Goal: Transaction & Acquisition: Purchase product/service

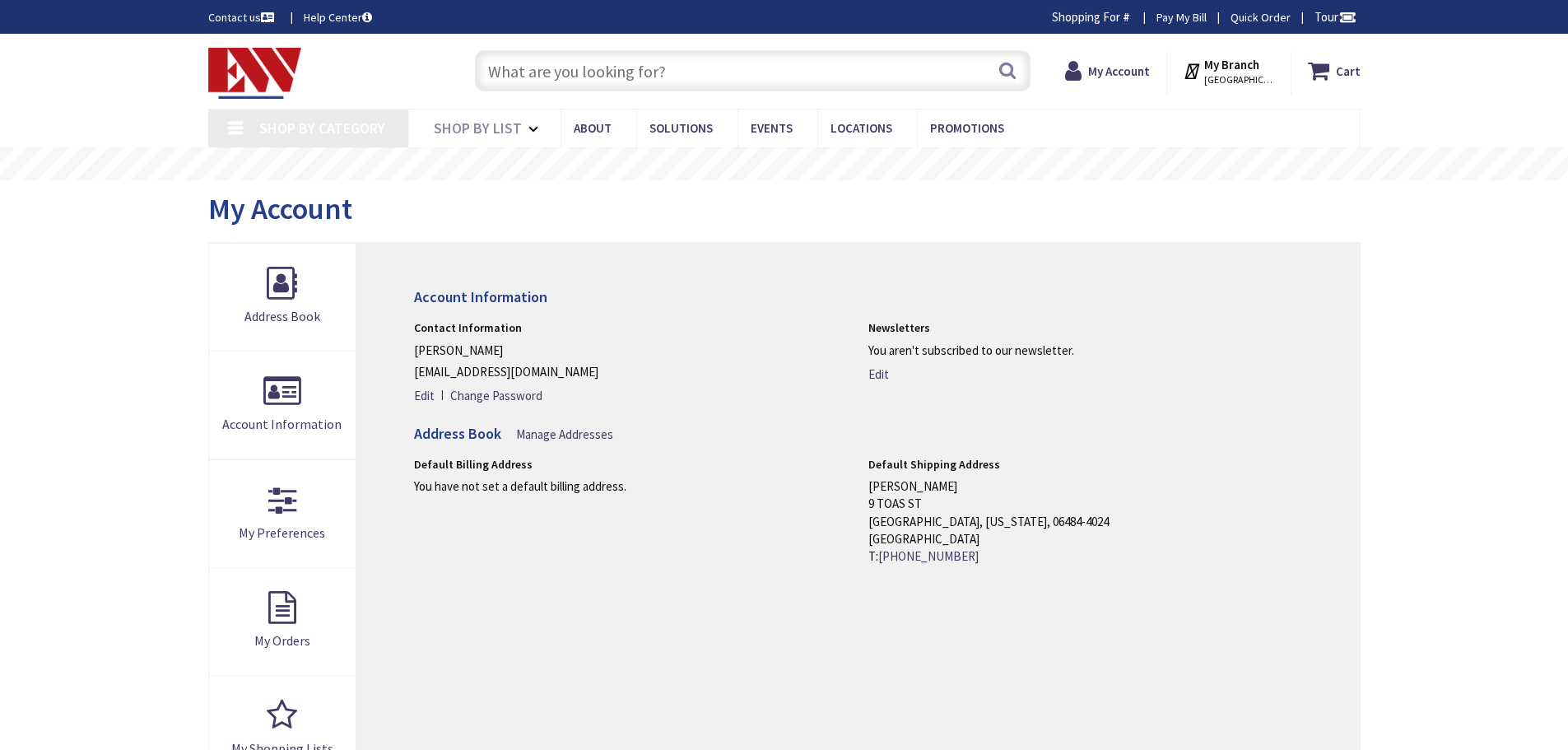
click at [561, 70] on input "text" at bounding box center [752, 71] width 556 height 42
paste input "808C"
type input "808C"
click at [1007, 64] on button "Search" at bounding box center [1007, 71] width 21 height 37
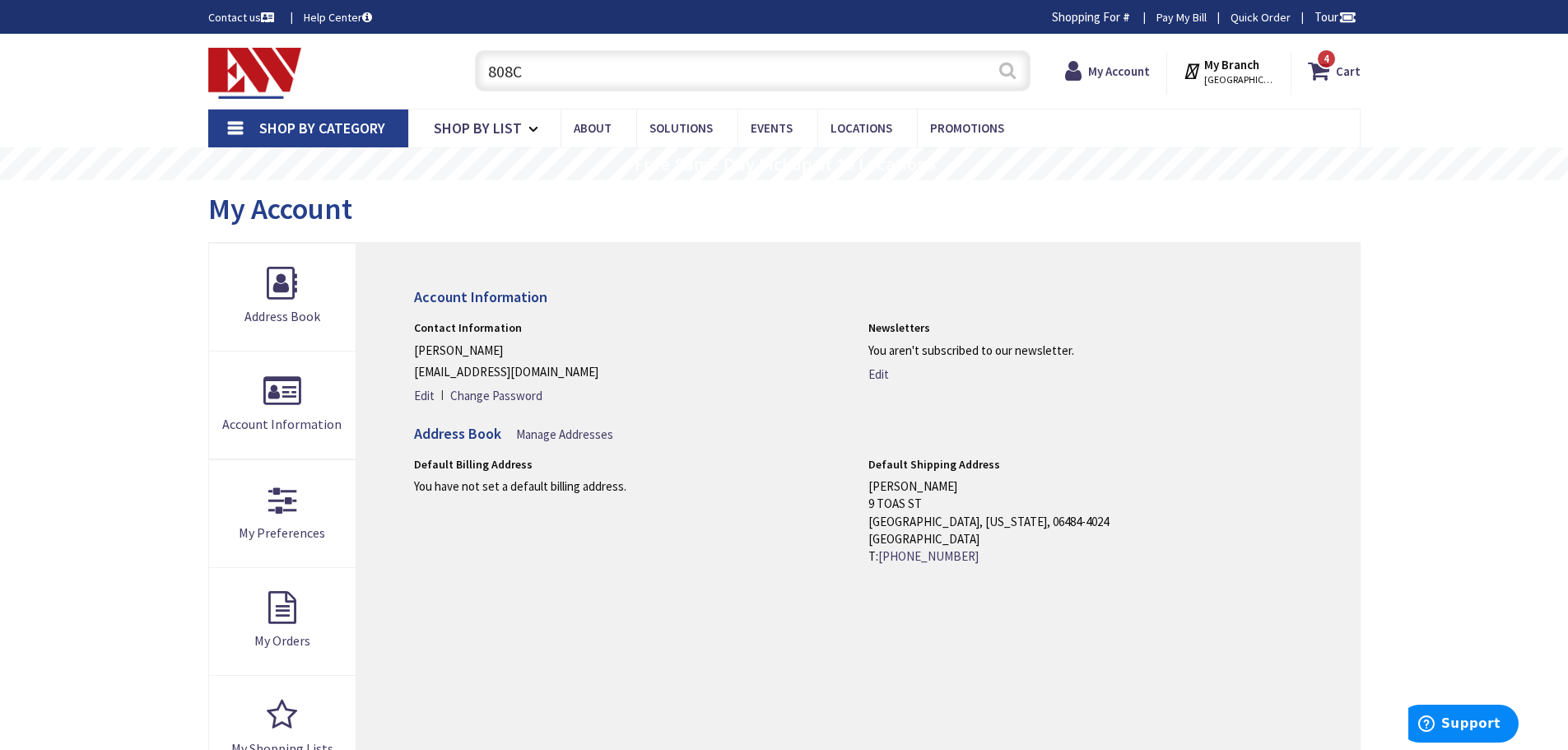
type input "[GEOGRAPHIC_DATA], [GEOGRAPHIC_DATA]"
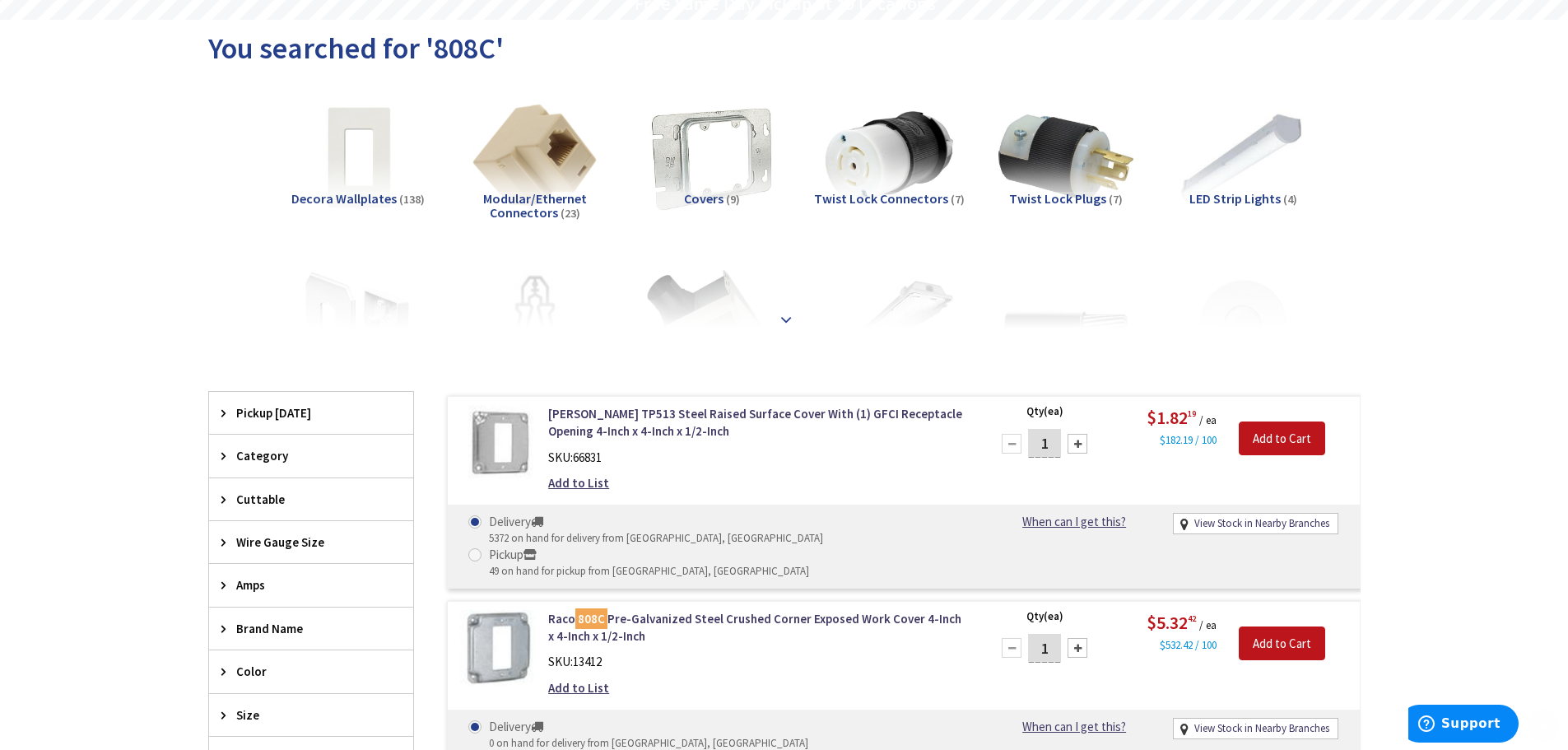
scroll to position [164, 0]
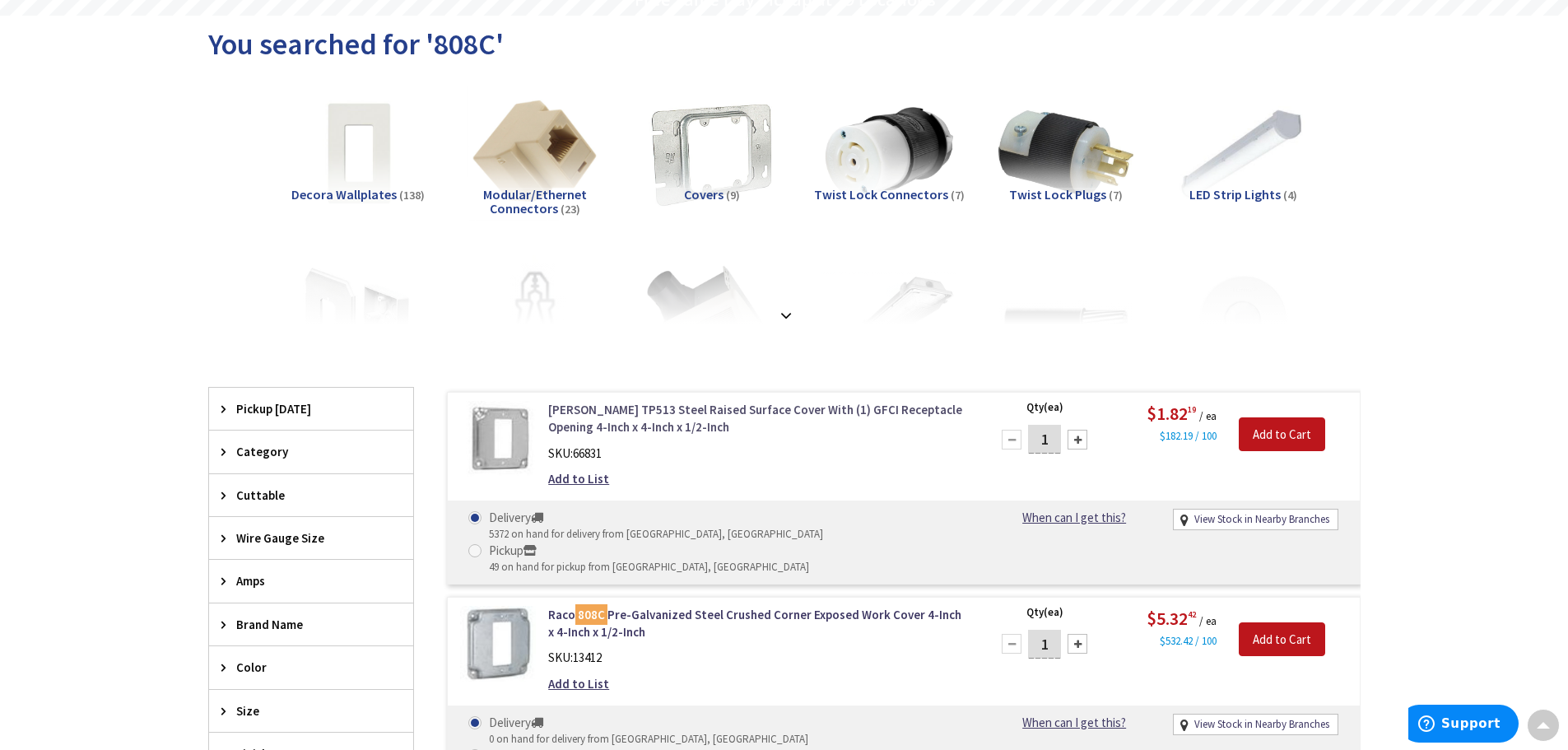
click at [775, 412] on link "[PERSON_NAME] TP513 Steel Raised Surface Cover With (1) GFCI Receptacle Opening…" at bounding box center [757, 418] width 419 height 36
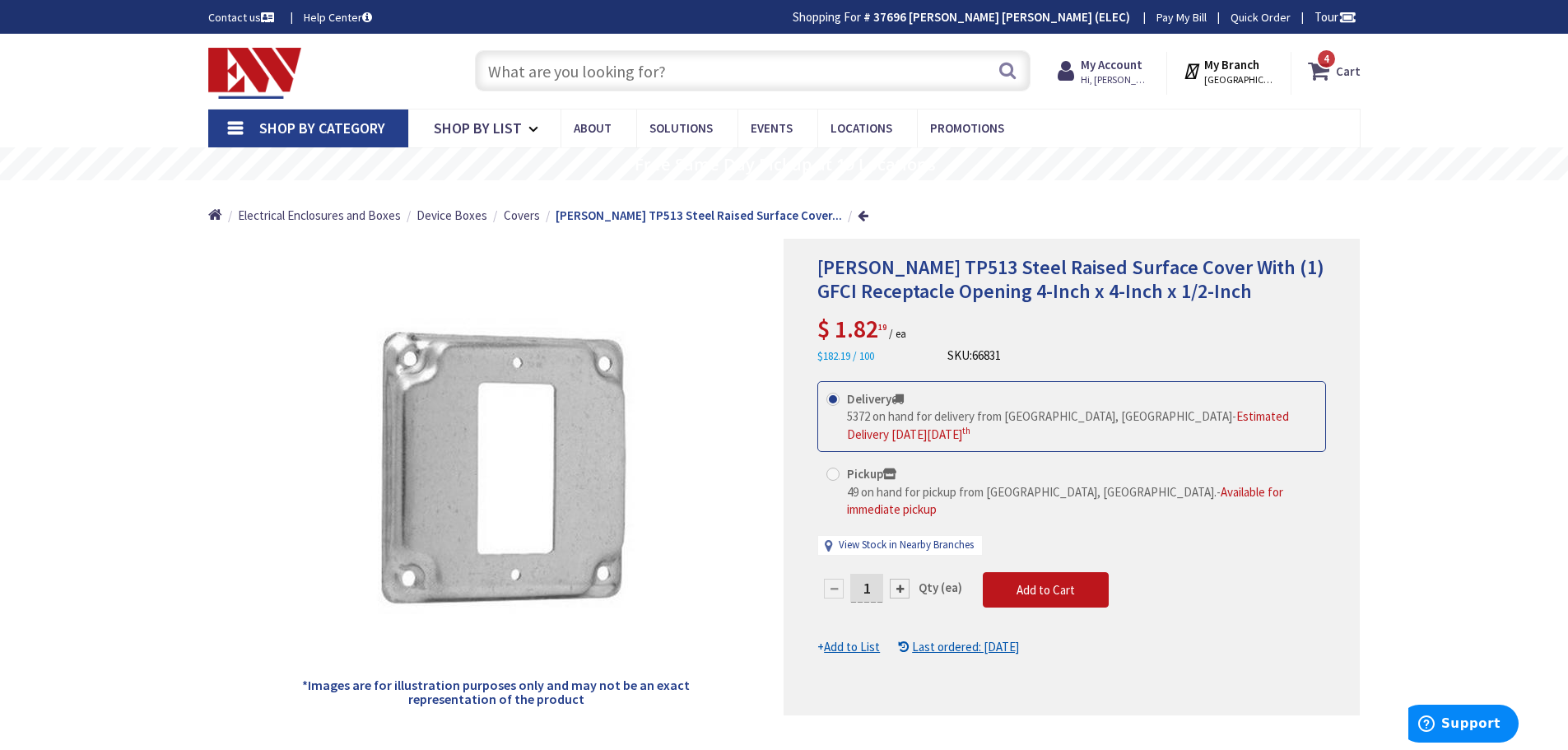
click at [1329, 65] on span "4" at bounding box center [1326, 59] width 6 height 14
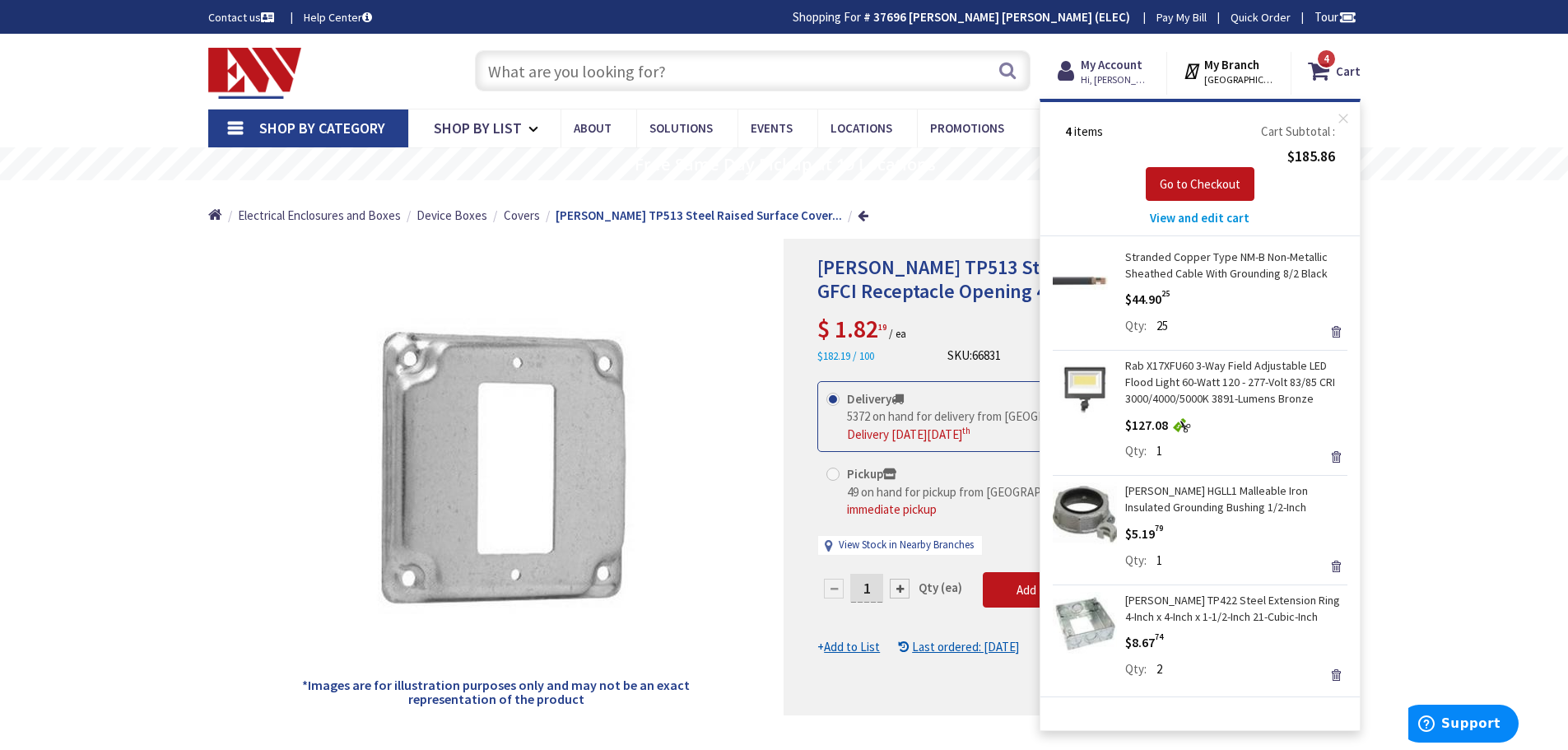
click at [902, 579] on div at bounding box center [900, 589] width 19 height 19
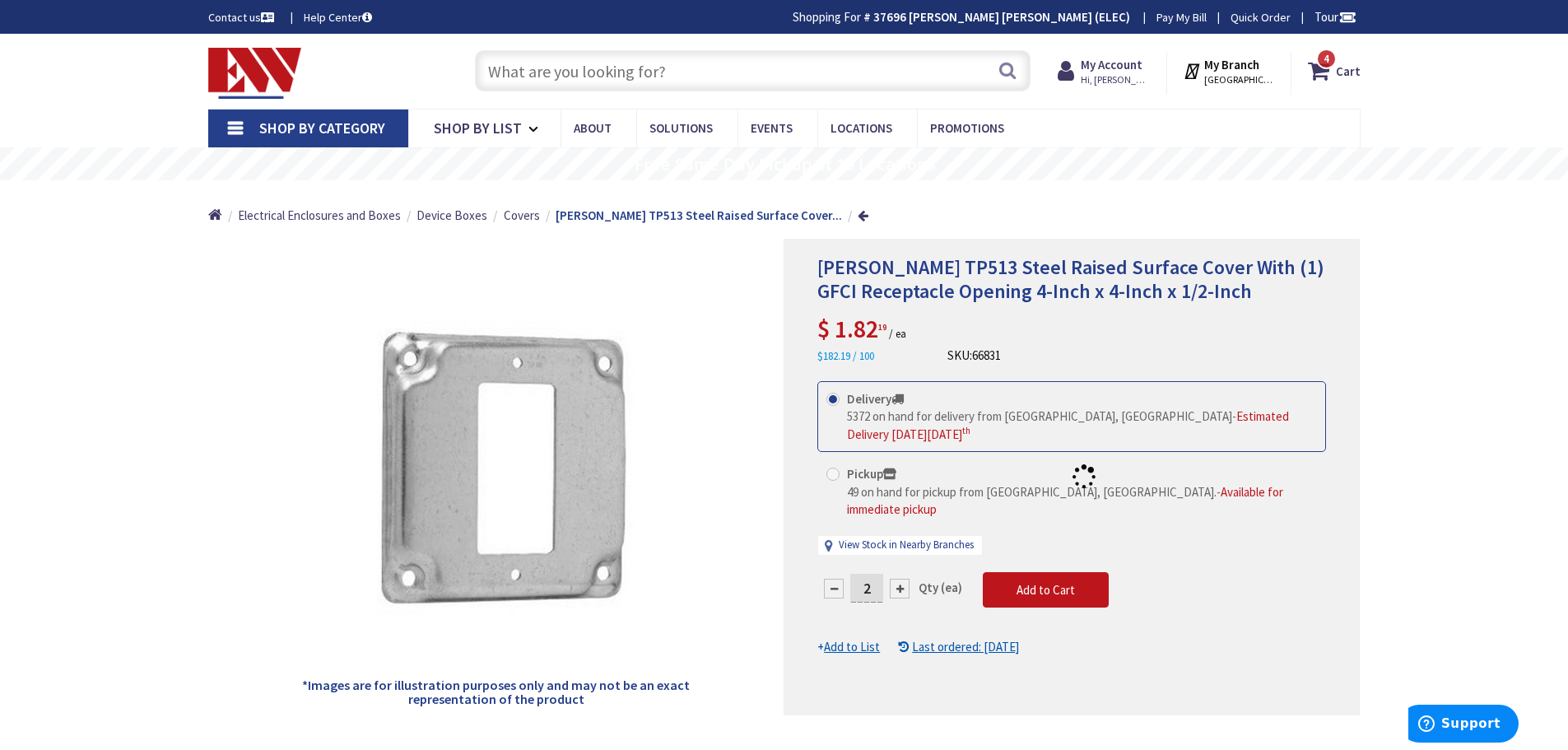
click at [902, 555] on div at bounding box center [1072, 476] width 574 height 475
drag, startPoint x: 876, startPoint y: 552, endPoint x: 840, endPoint y: 557, distance: 36.3
click at [840, 572] on div "2" at bounding box center [867, 589] width 99 height 33
type input "6"
click at [1026, 556] on form "This product is Discontinued Delivery 5372 on hand for delivery from Middletown…" at bounding box center [1072, 518] width 508 height 274
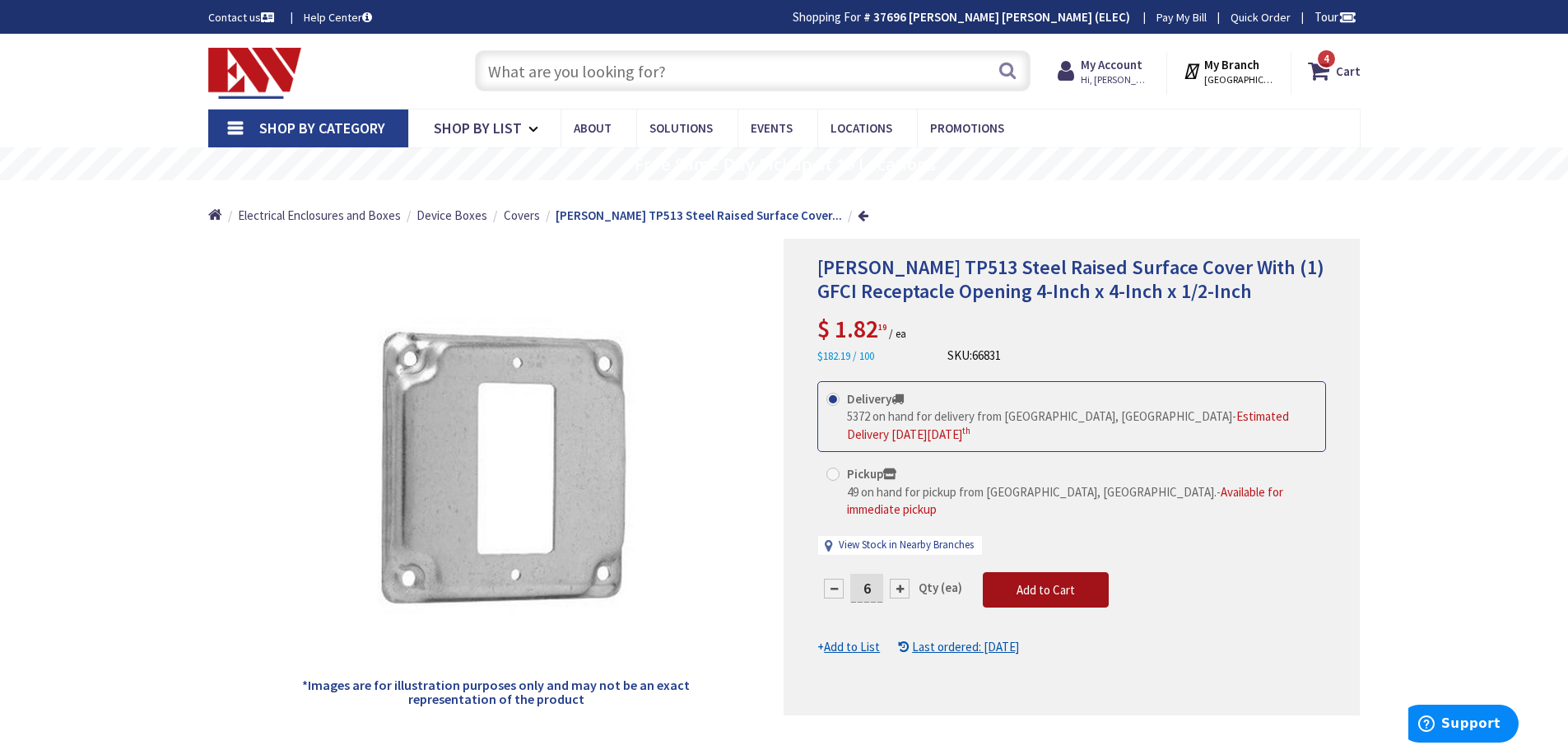
click at [1047, 582] on span "Add to Cart" at bounding box center [1046, 590] width 58 height 15
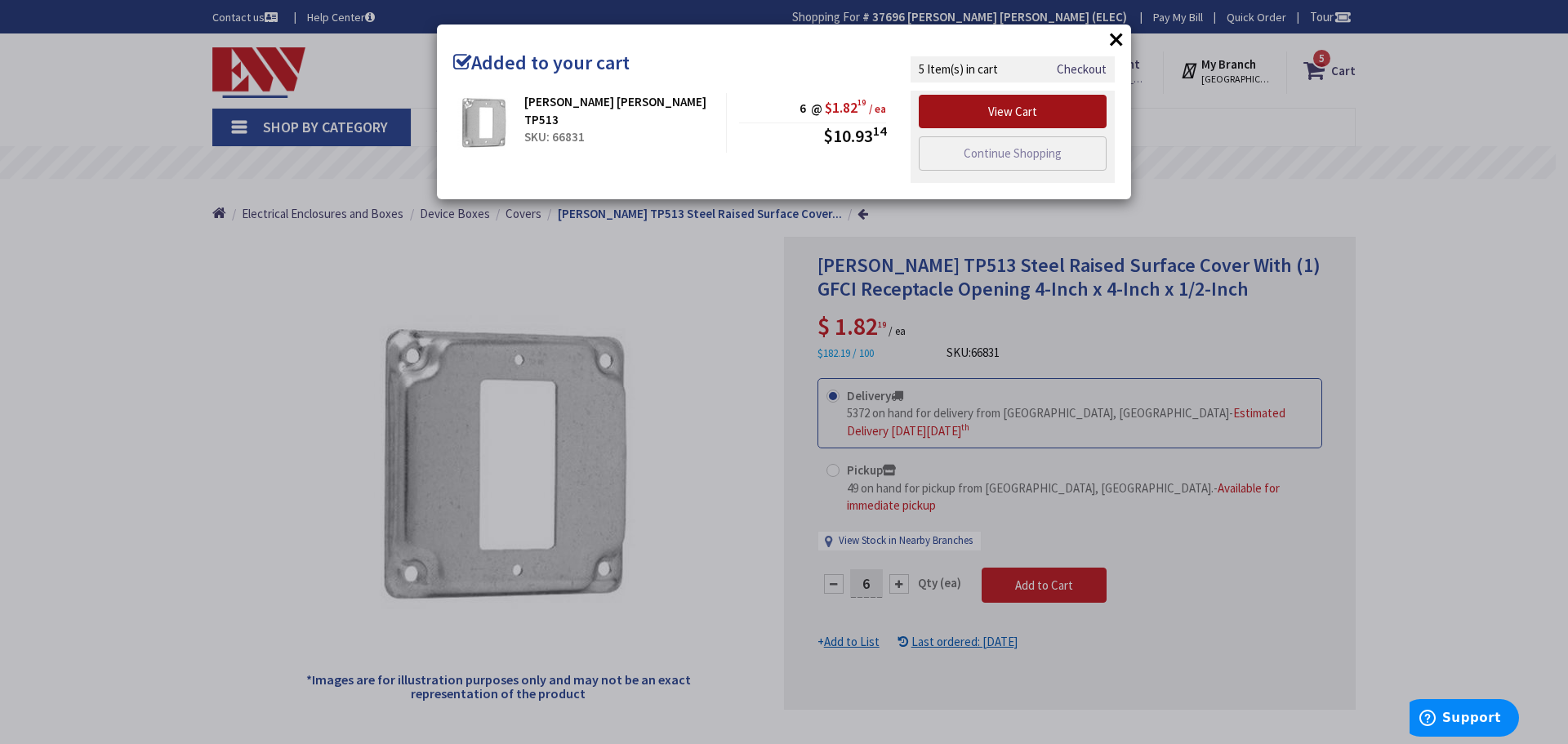
click at [997, 116] on link "View Cart" at bounding box center [1013, 112] width 188 height 35
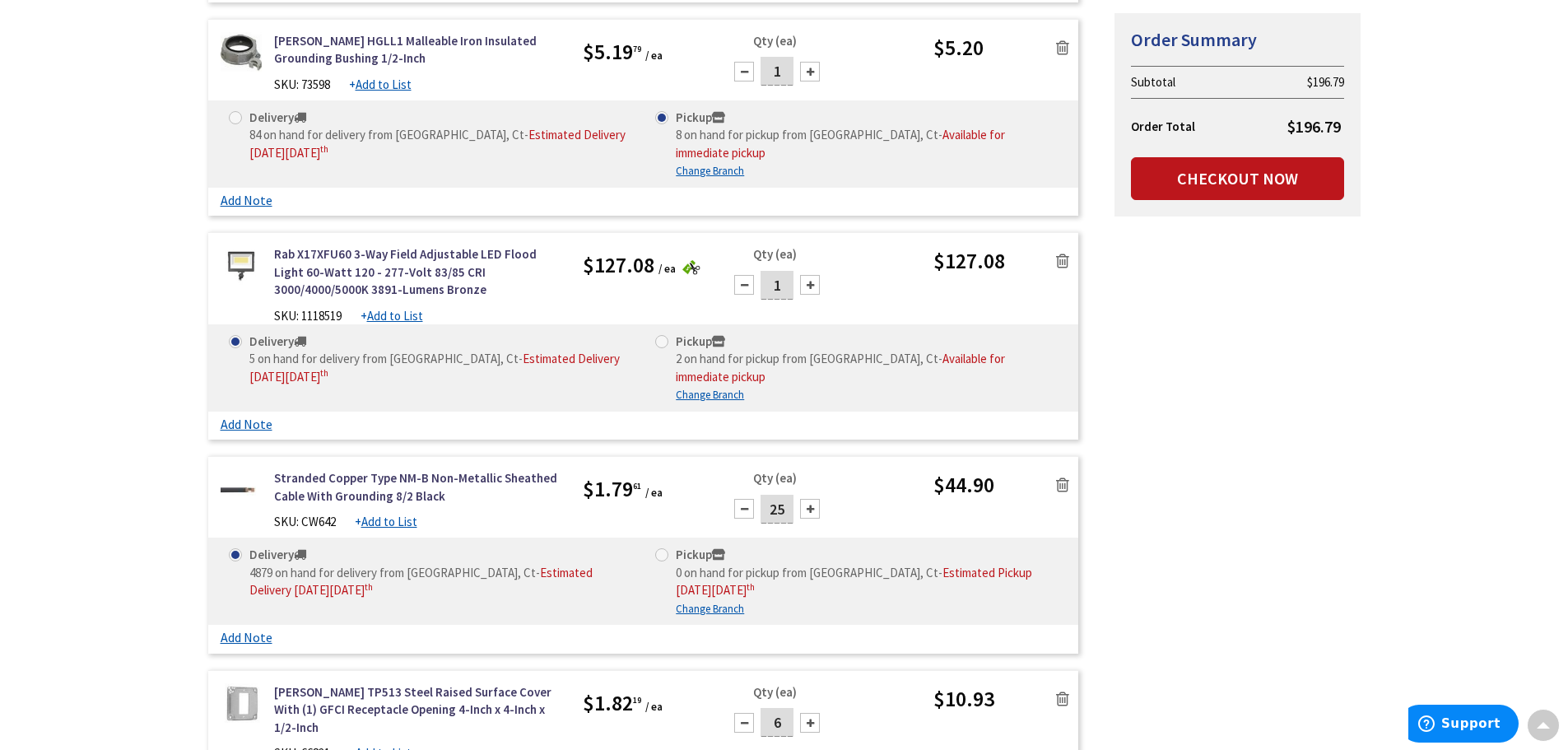
scroll to position [576, 0]
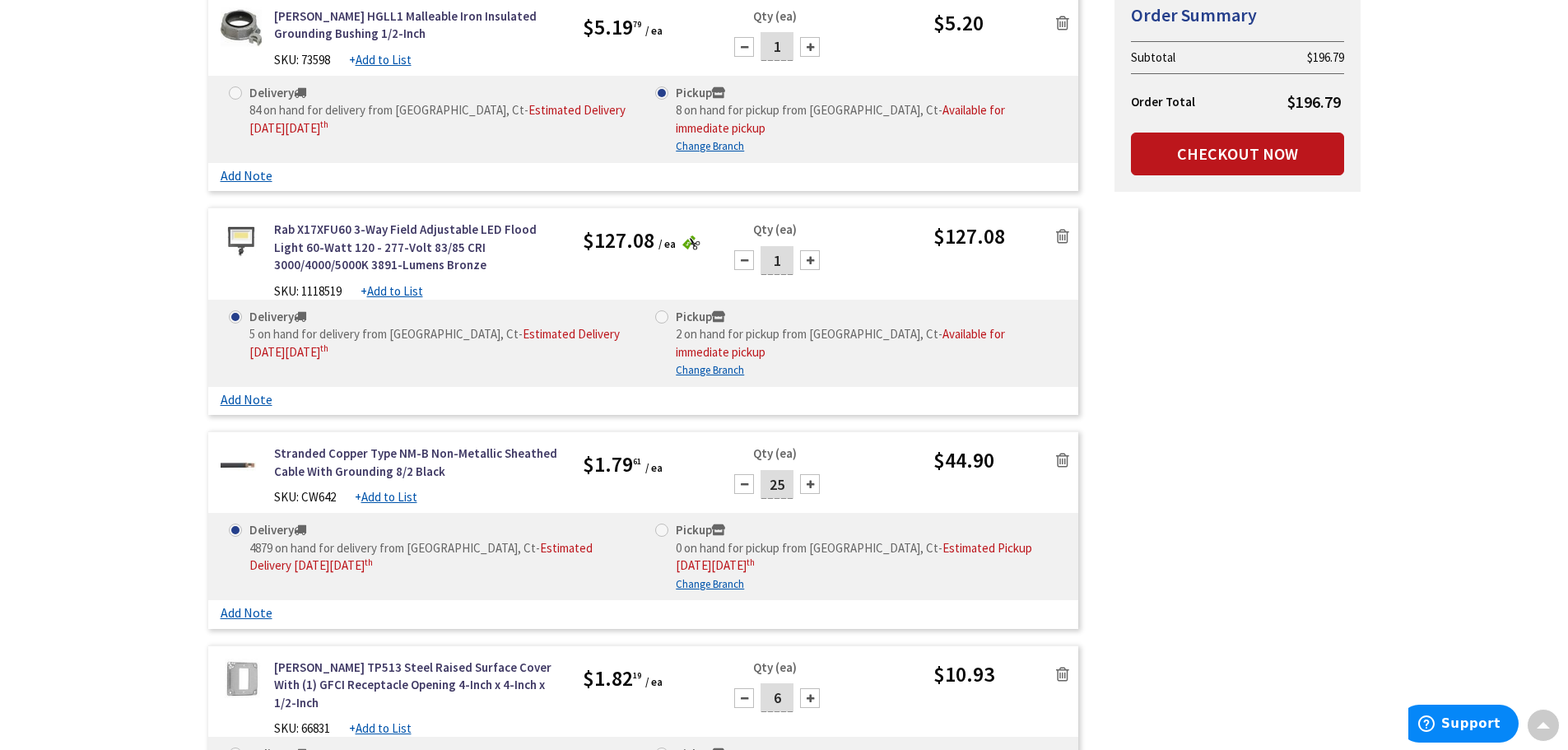
click at [236, 524] on span at bounding box center [236, 531] width 14 height 14
click at [236, 524] on input "Delivery 4879 on hand for delivery from Middletown, Ct - Estimated Delivery on …" at bounding box center [238, 529] width 11 height 11
click at [1066, 452] on icon at bounding box center [1063, 460] width 14 height 16
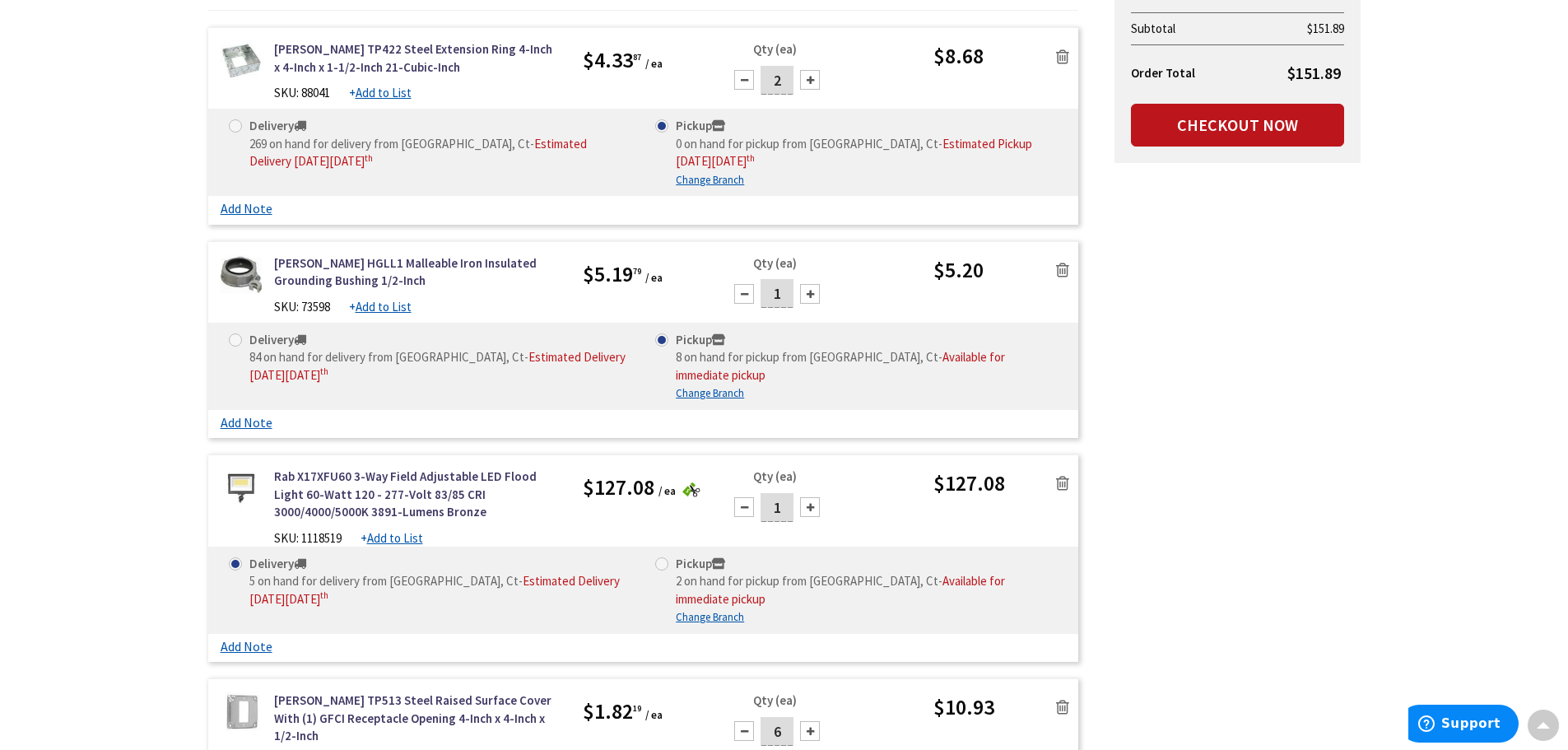
scroll to position [246, 0]
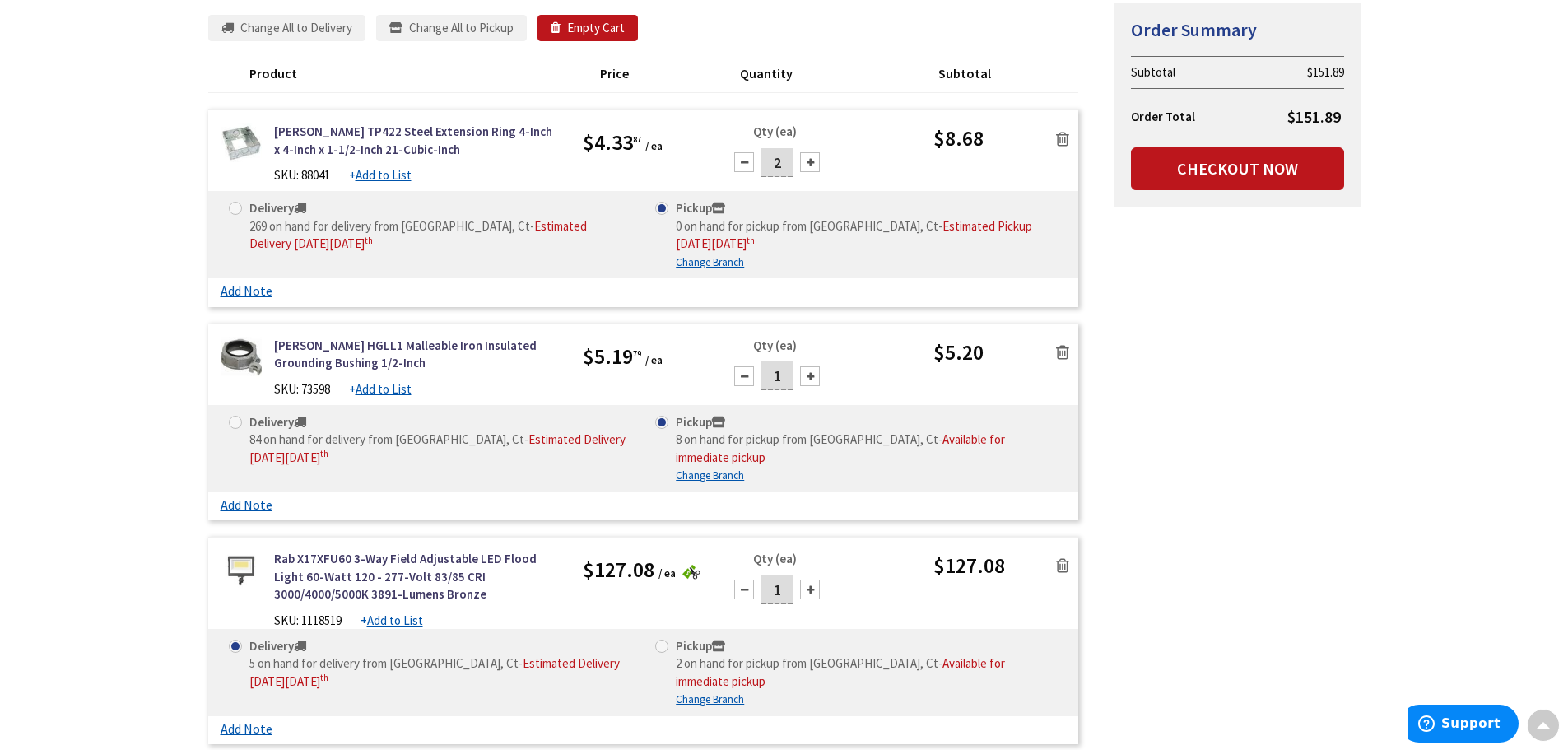
click at [237, 420] on span at bounding box center [236, 422] width 14 height 14
click at [237, 420] on input "Delivery 84 on hand for delivery from Middletown, Ct - Estimated Delivery on Fr…" at bounding box center [238, 421] width 11 height 11
radio input "true"
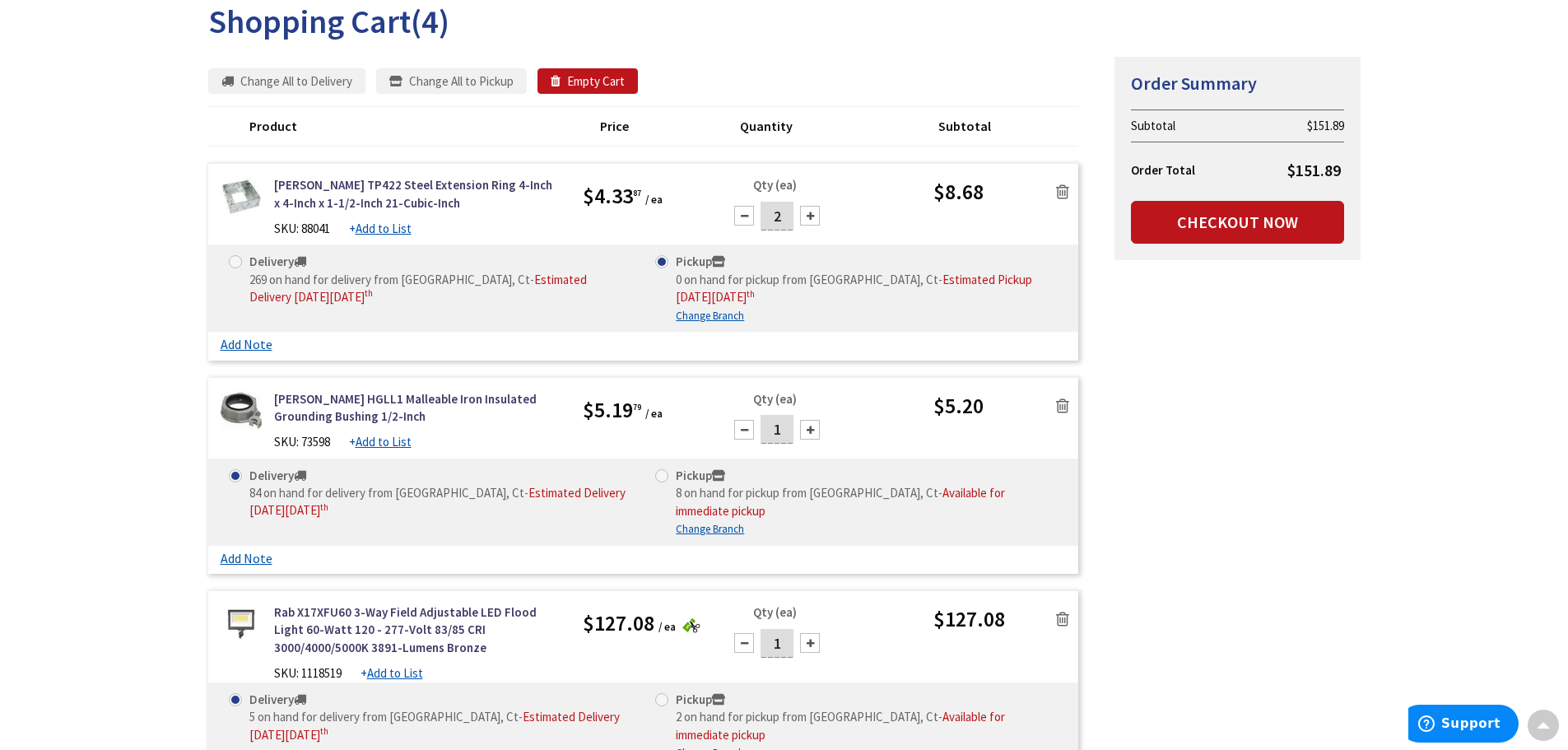
click at [809, 429] on div at bounding box center [810, 429] width 19 height 19
type input "2"
click at [810, 430] on div at bounding box center [810, 429] width 19 height 19
type input "2"
click at [237, 262] on span at bounding box center [236, 262] width 14 height 14
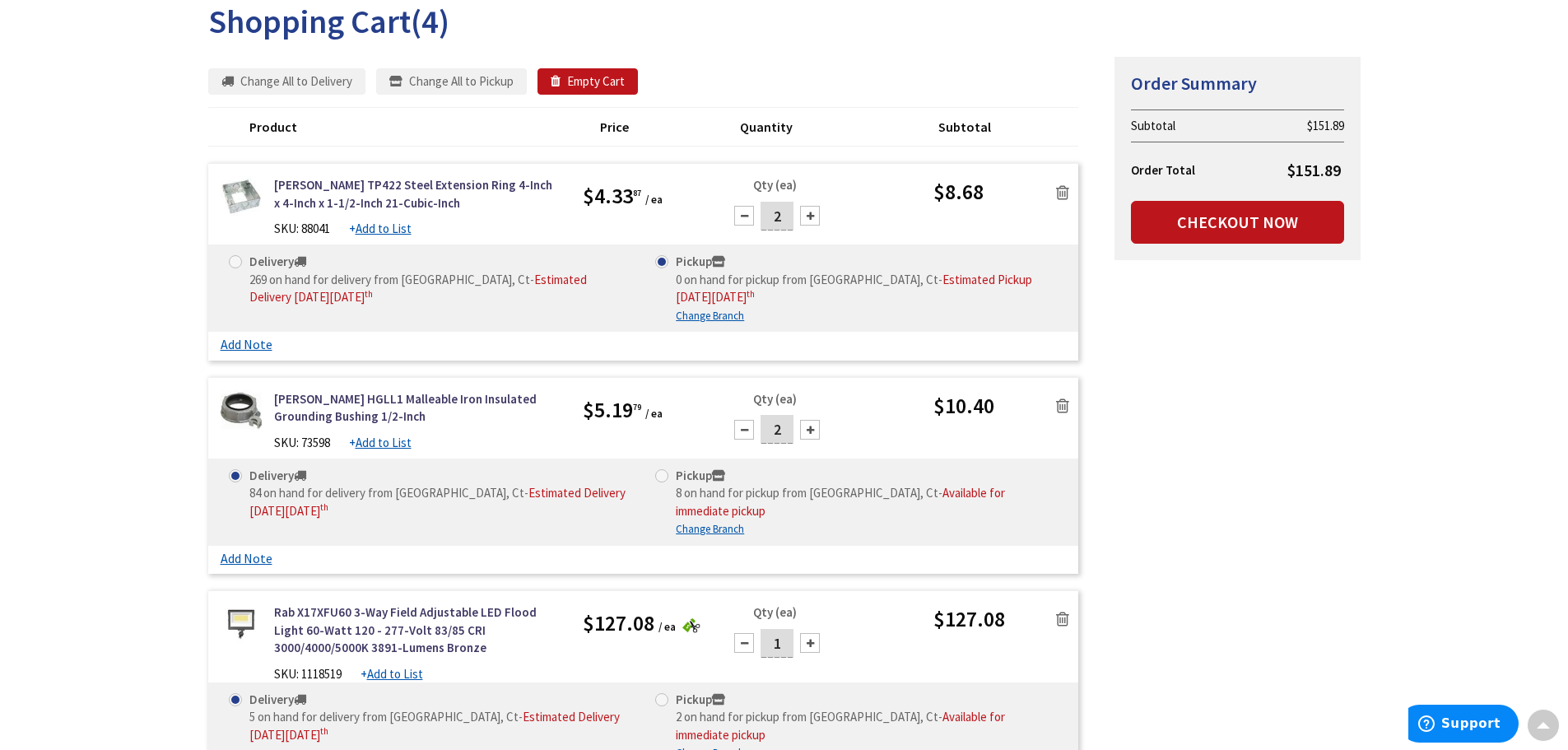
click at [237, 262] on input "Delivery 269 on hand for delivery from Middletown, Ct - Estimated Delivery on F…" at bounding box center [238, 261] width 11 height 11
radio input "true"
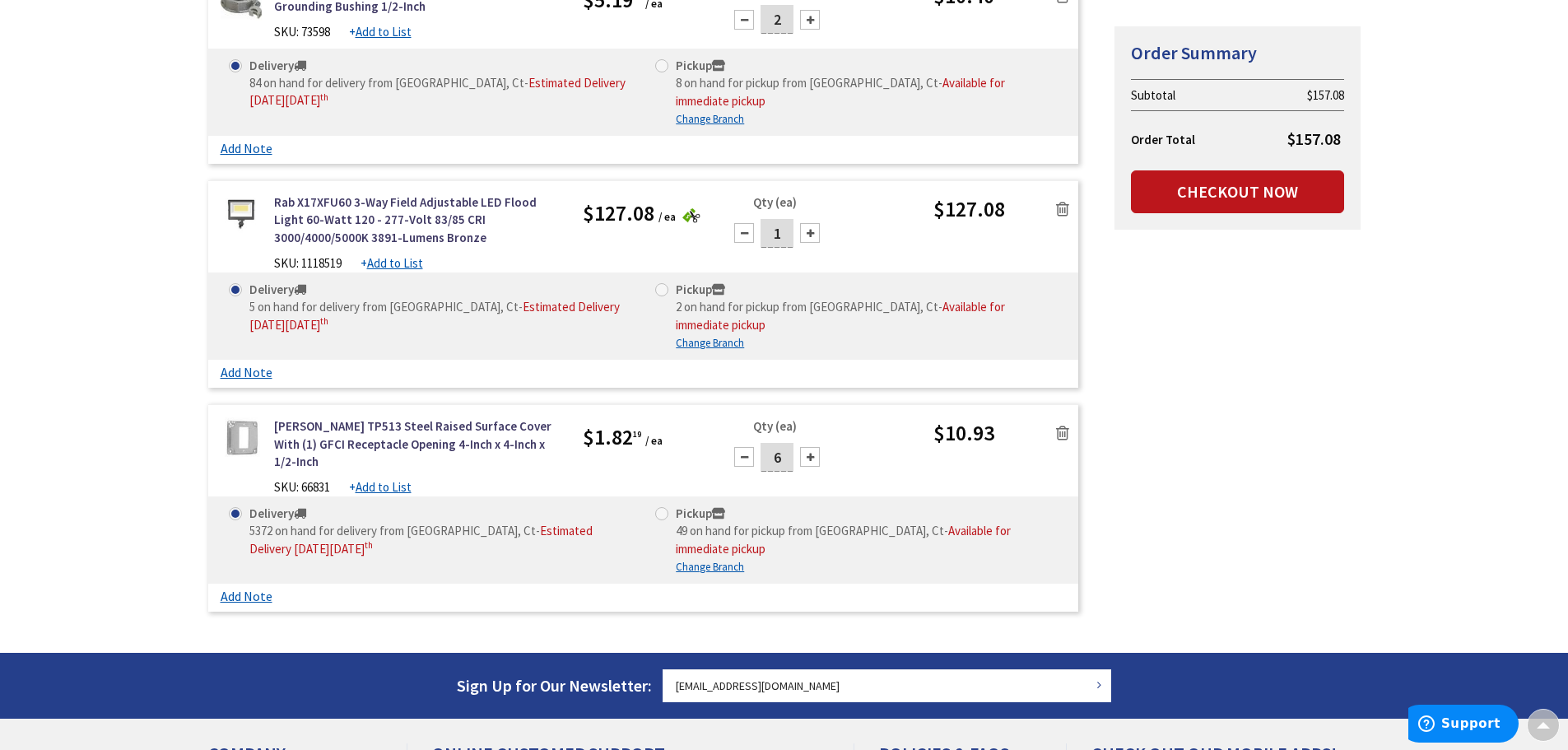
scroll to position [658, 0]
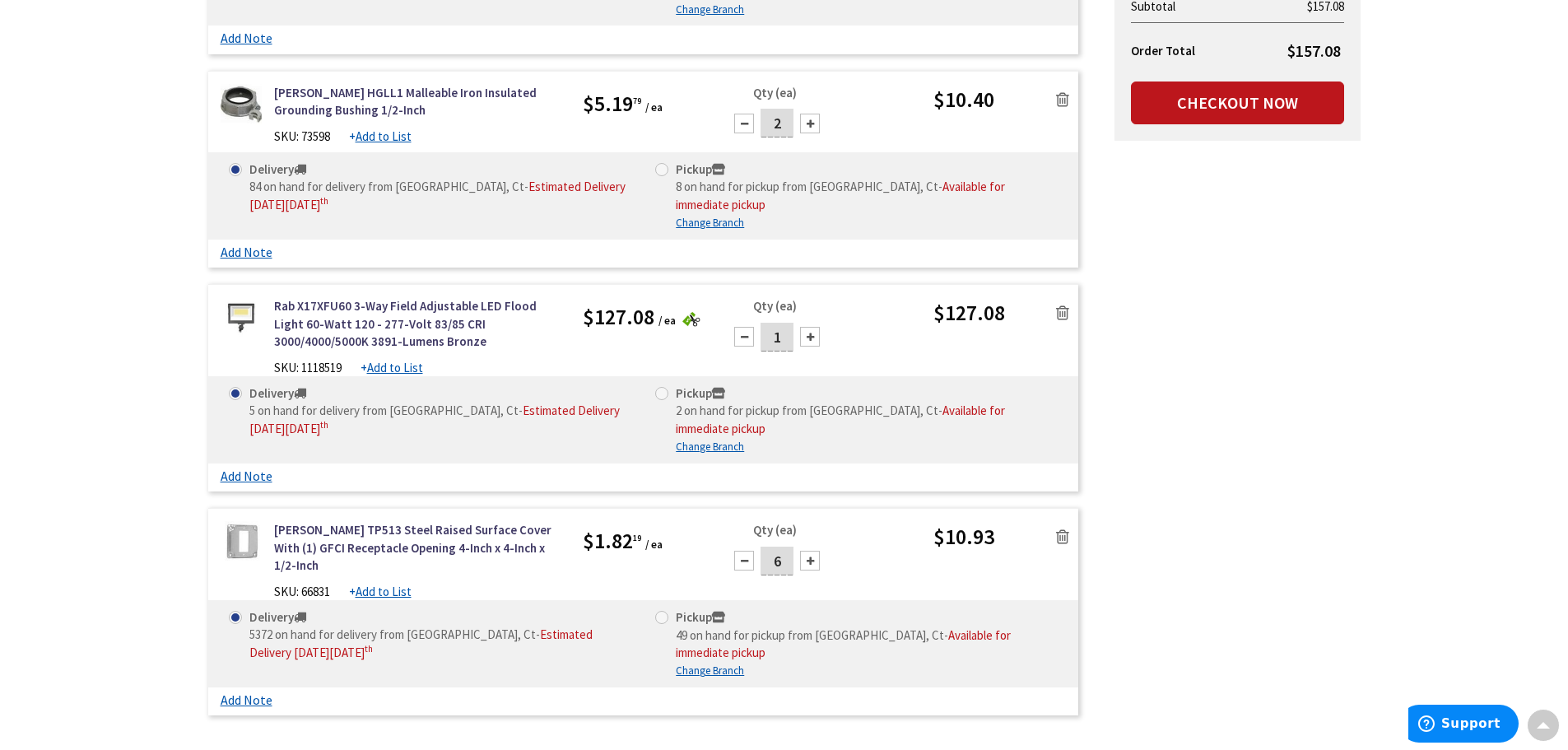
scroll to position [335, 0]
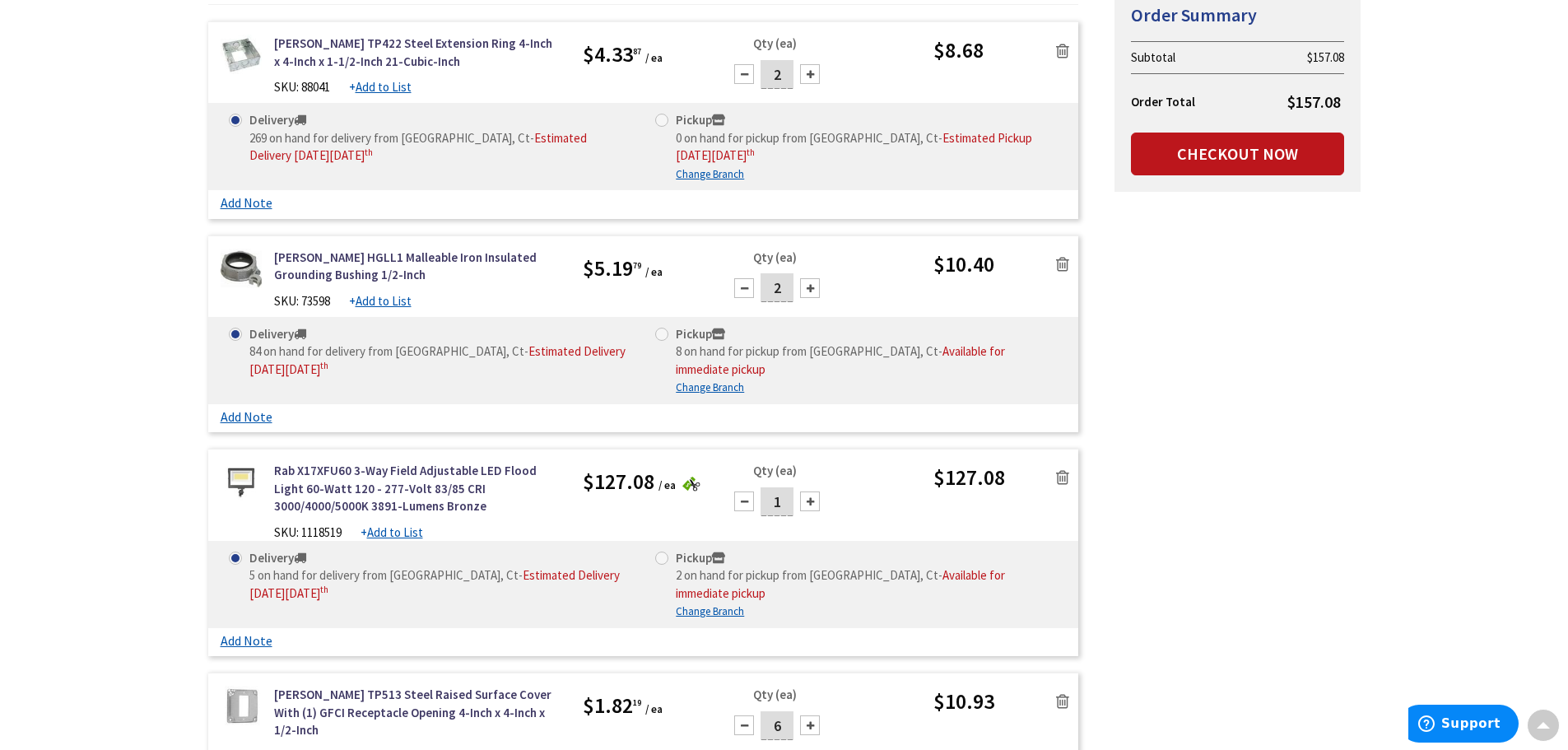
click at [1057, 263] on icon at bounding box center [1063, 264] width 14 height 16
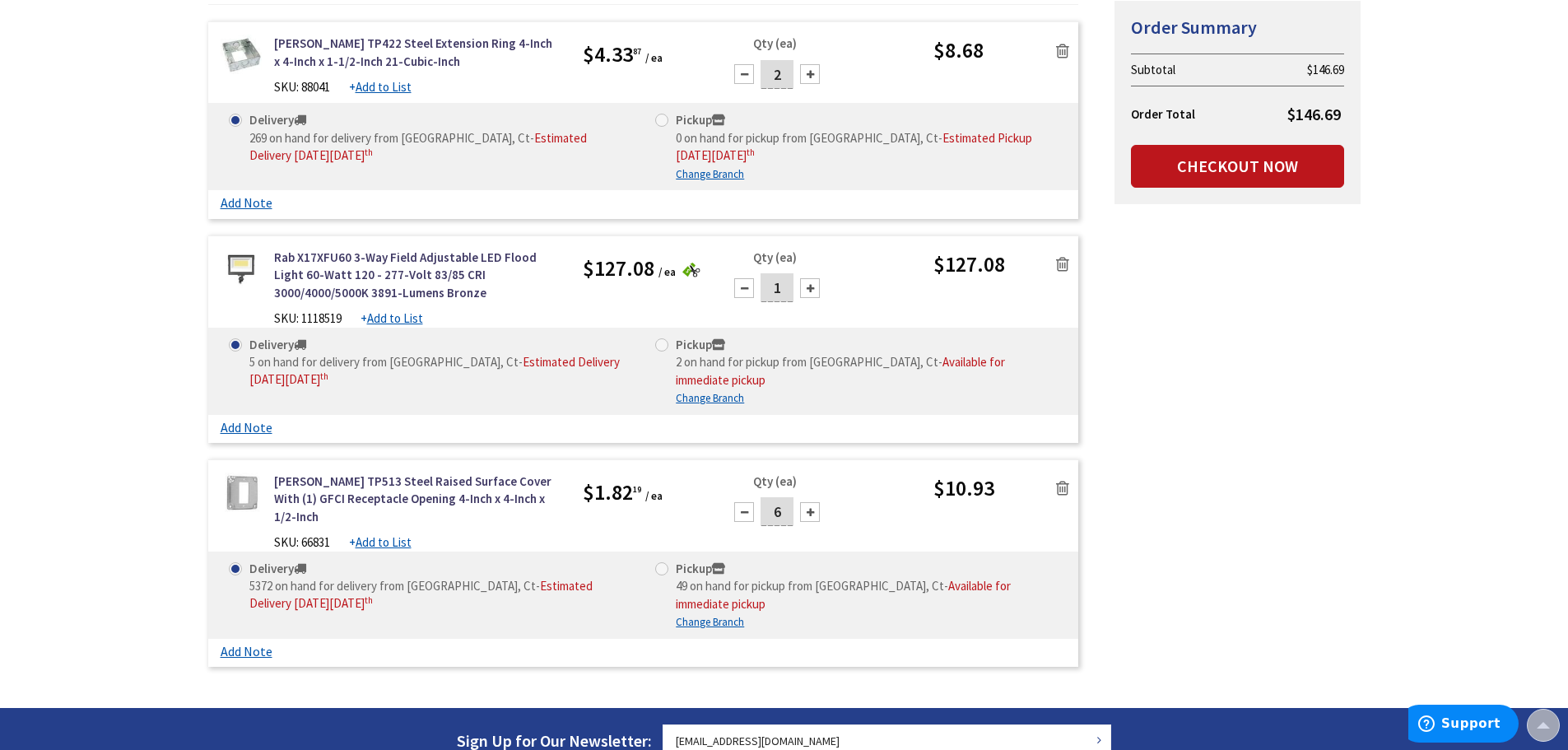
click at [694, 271] on img at bounding box center [691, 270] width 18 height 14
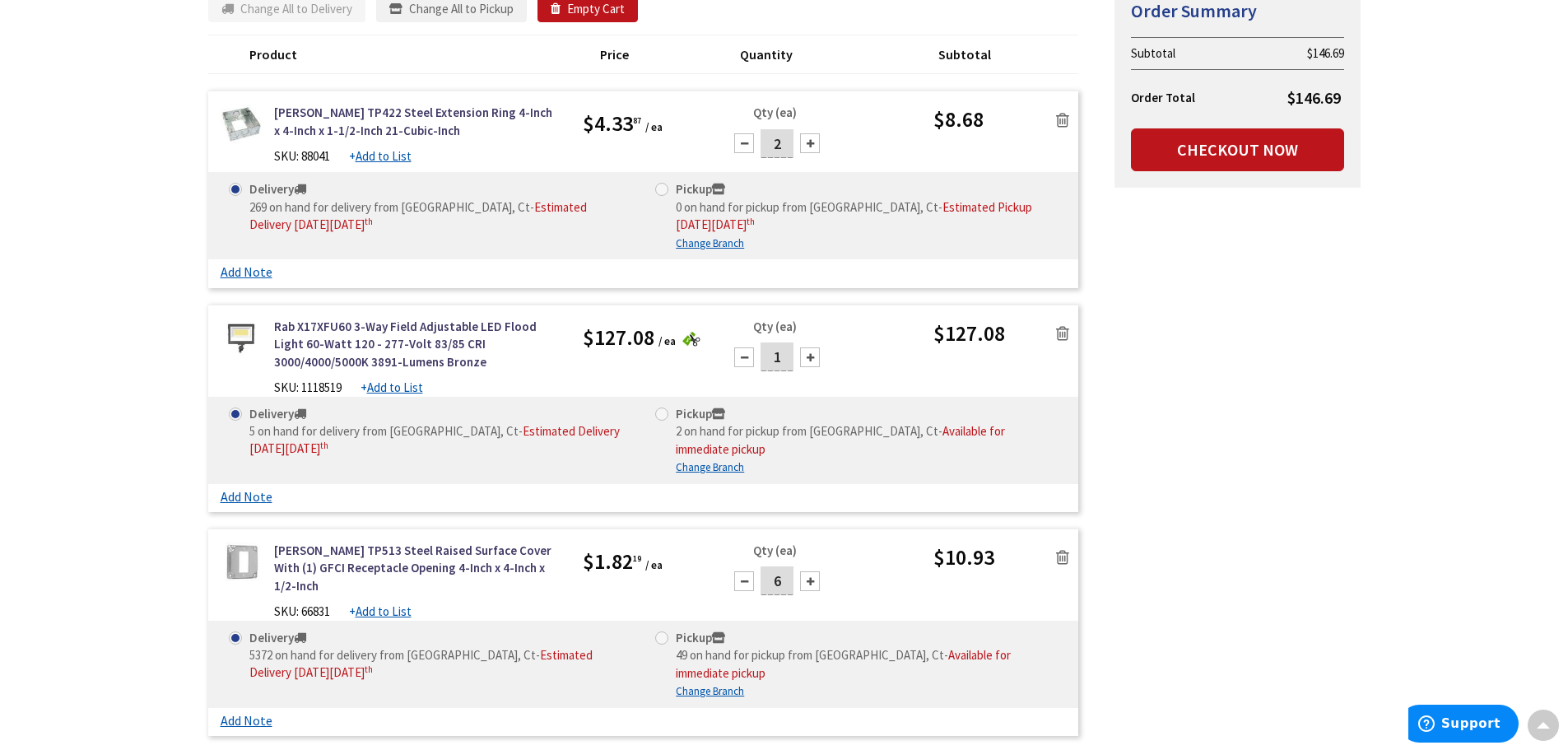
scroll to position [170, 0]
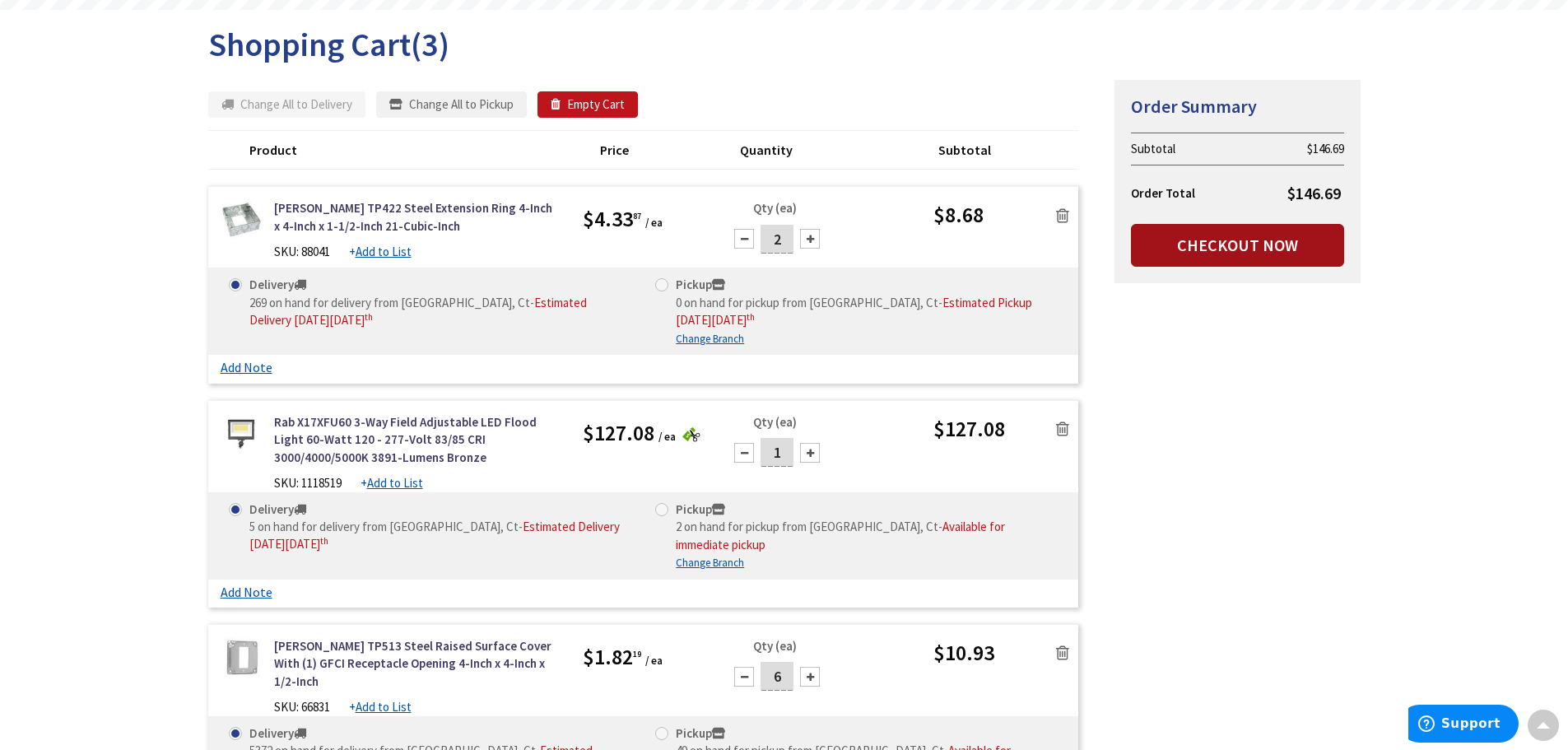
click at [1274, 252] on link "Checkout Now" at bounding box center [1237, 245] width 214 height 43
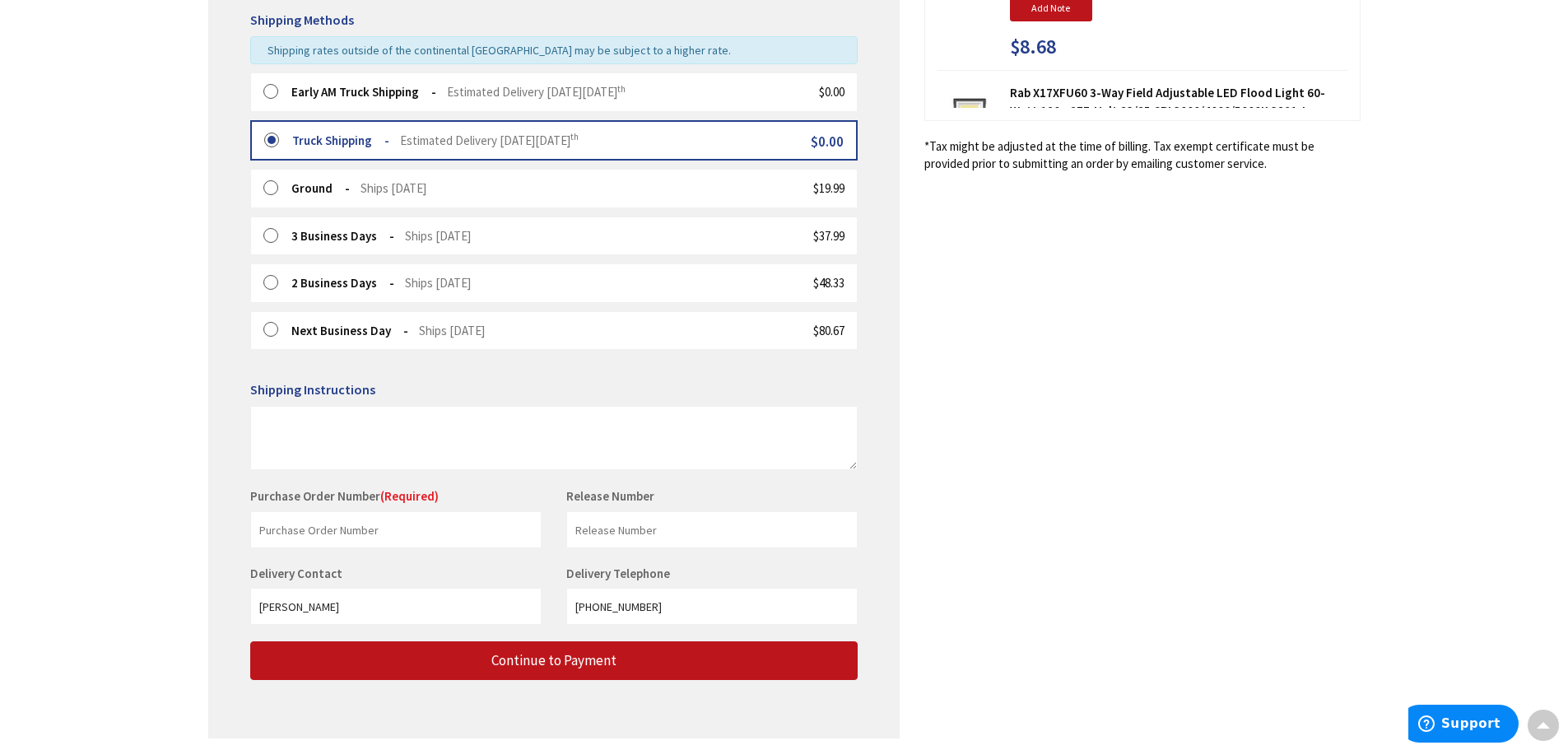
scroll to position [412, 0]
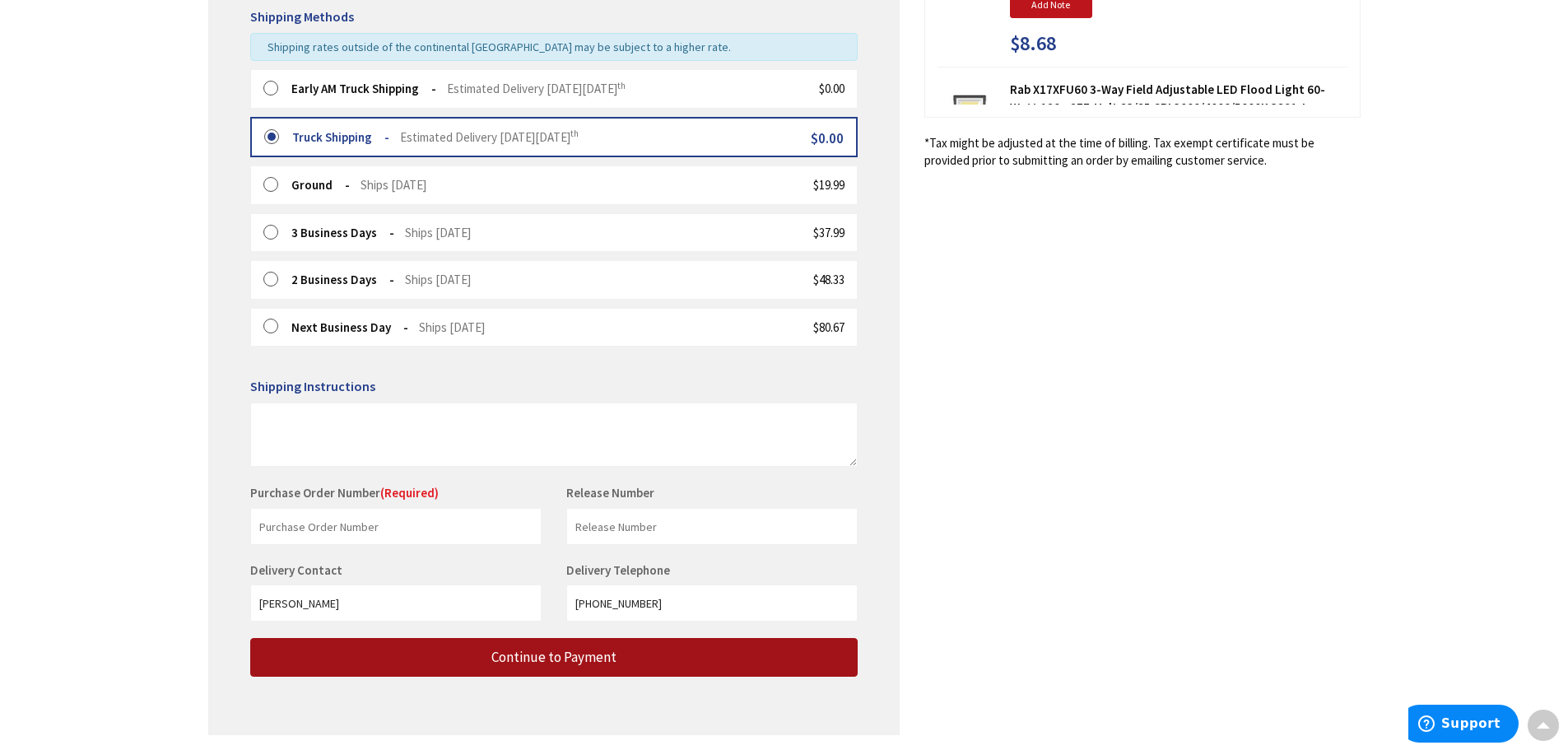
click at [533, 663] on span "Continue to Payment" at bounding box center [553, 656] width 125 height 18
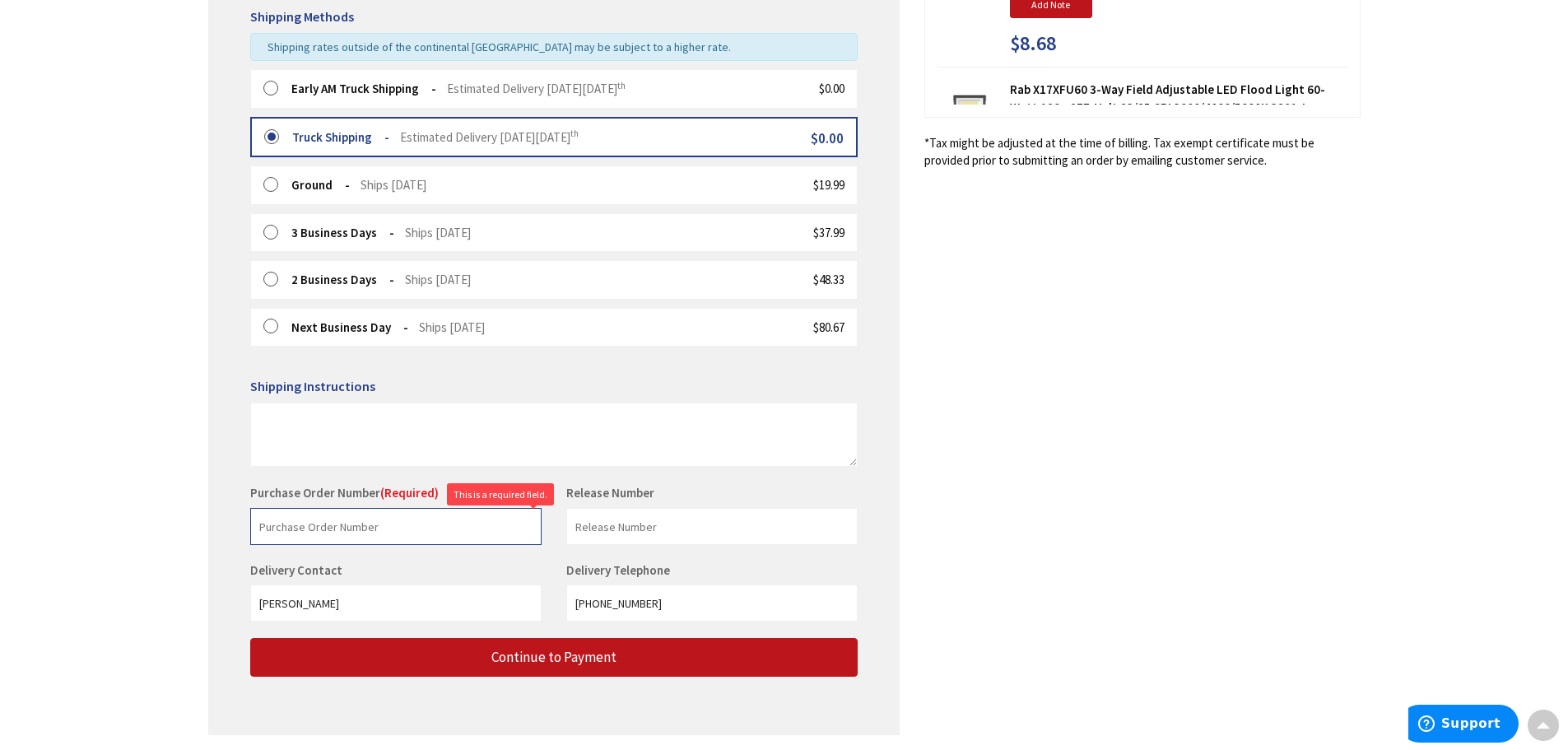
click at [358, 523] on input "text" at bounding box center [395, 526] width 291 height 37
type input "s"
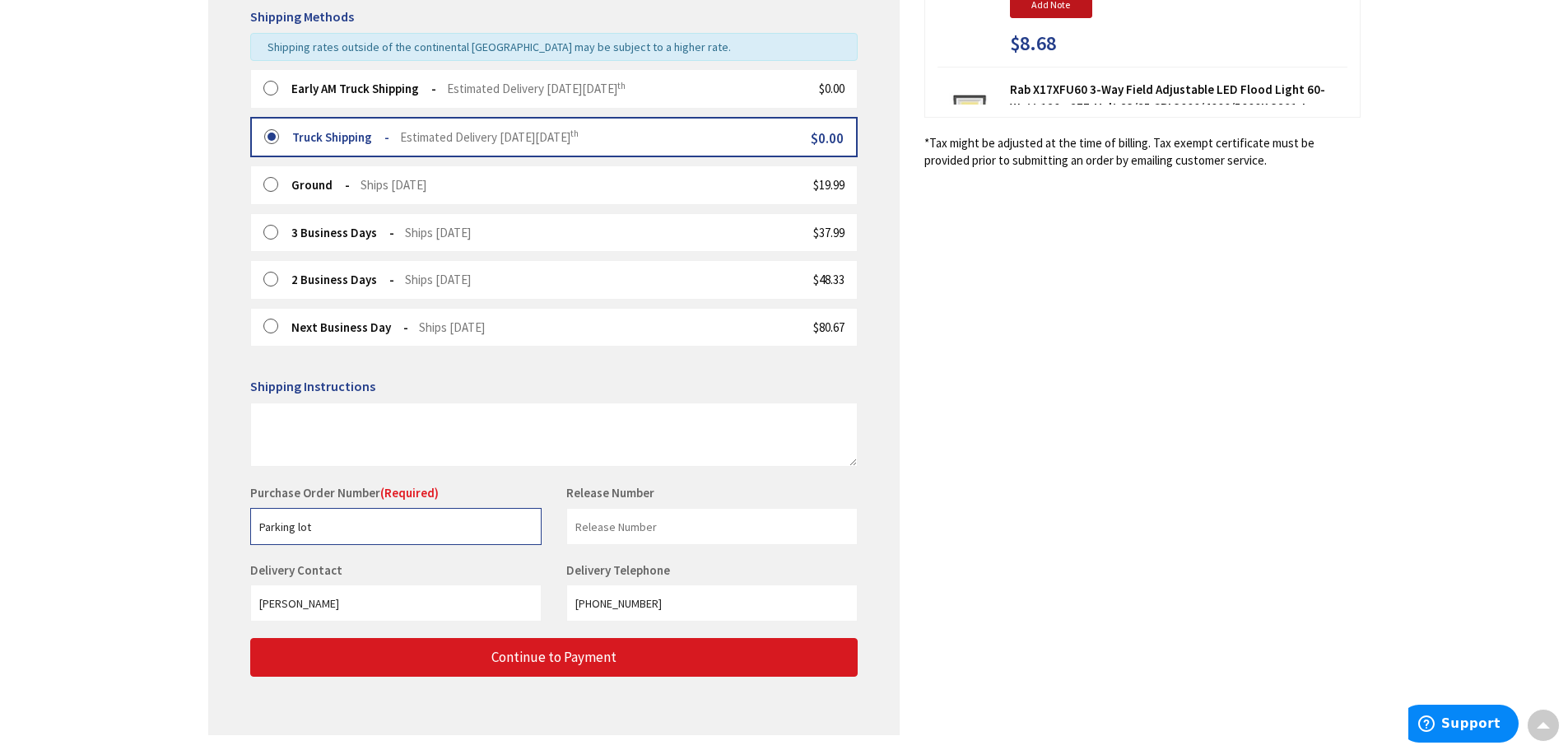
type input "Parking lot"
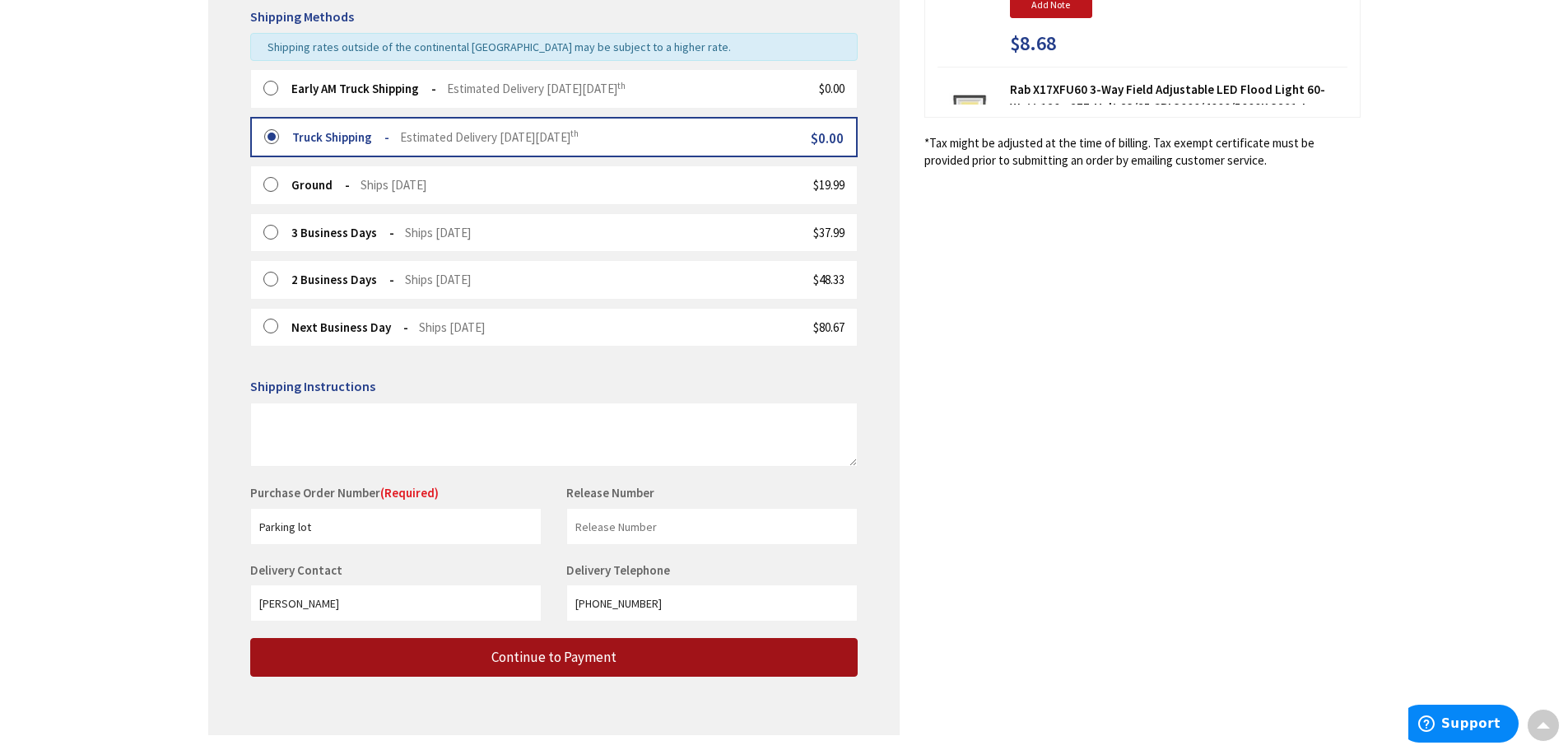
click at [511, 654] on span "Continue to Payment" at bounding box center [553, 656] width 125 height 18
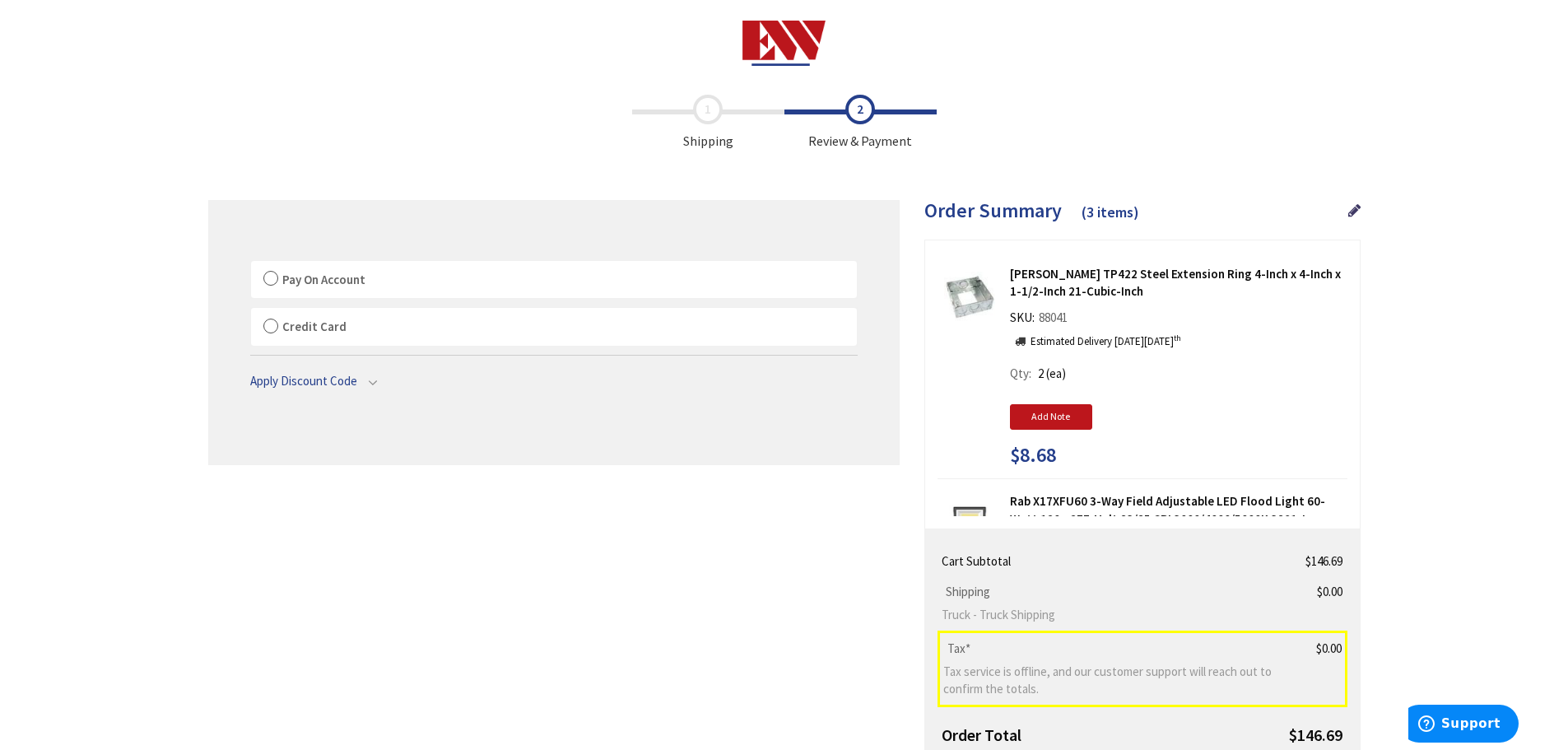
click at [266, 279] on label "Pay On Account" at bounding box center [554, 279] width 606 height 38
click at [251, 264] on input "Pay On Account" at bounding box center [251, 264] width 0 height 0
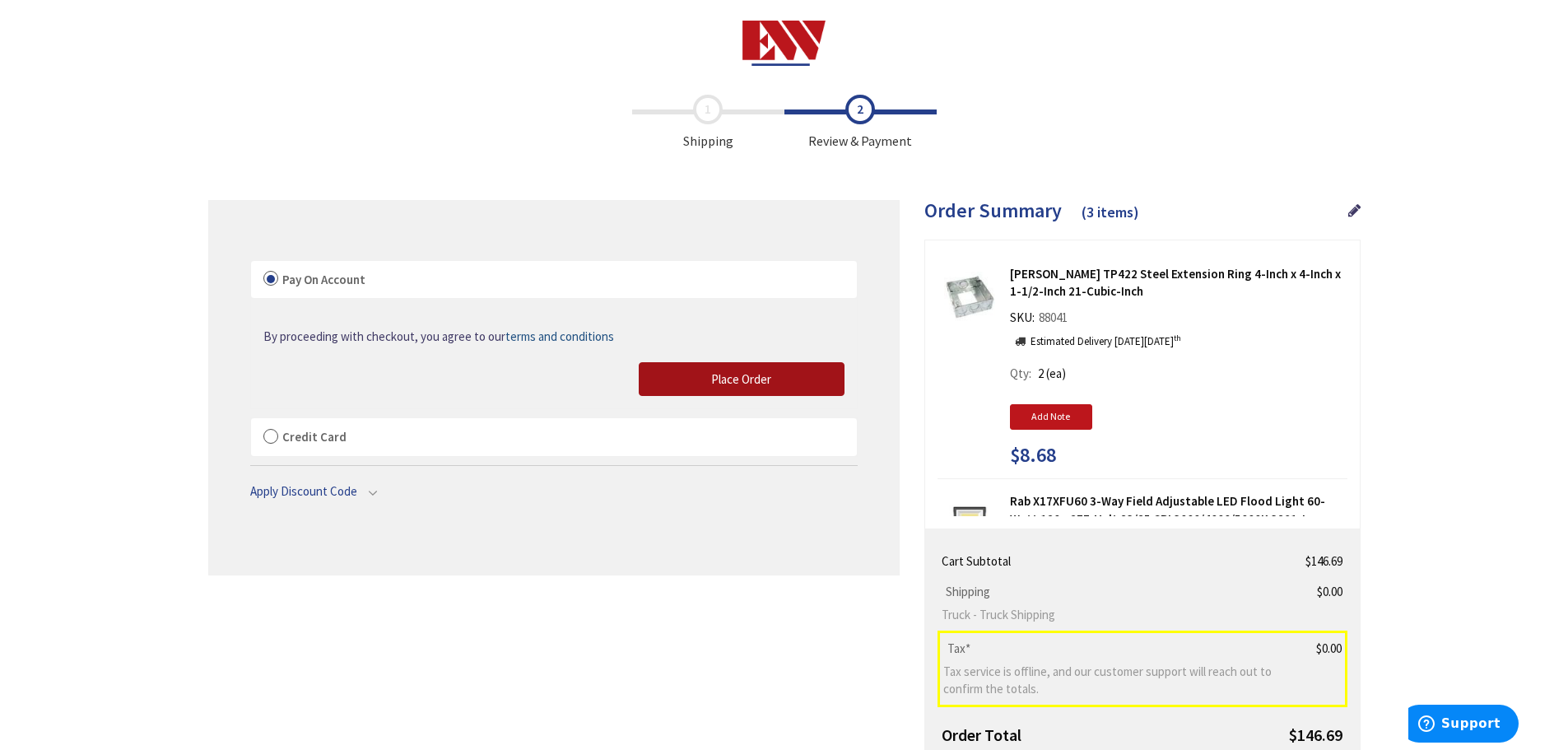
click at [731, 383] on span "Place Order" at bounding box center [741, 379] width 60 height 15
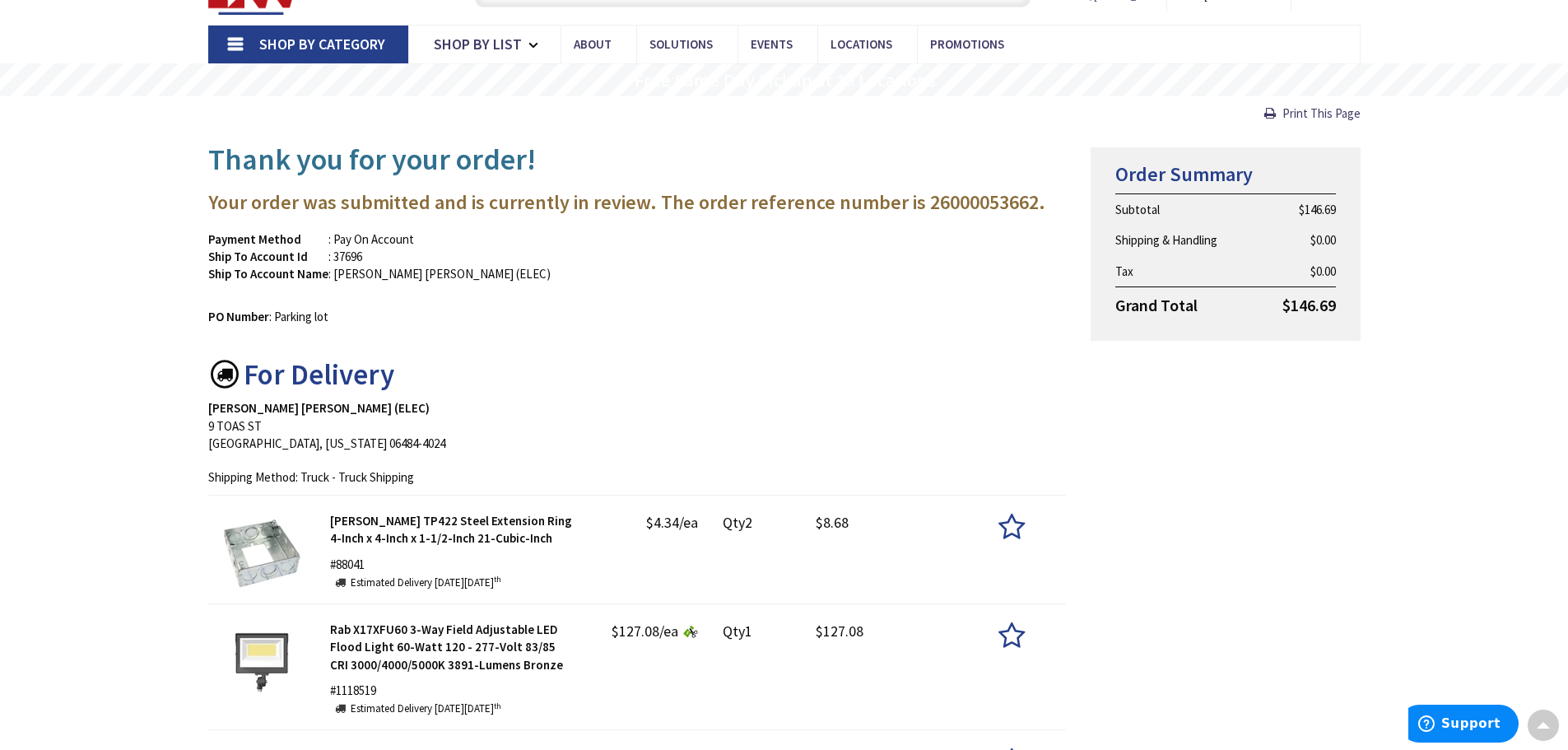
scroll to position [82, 0]
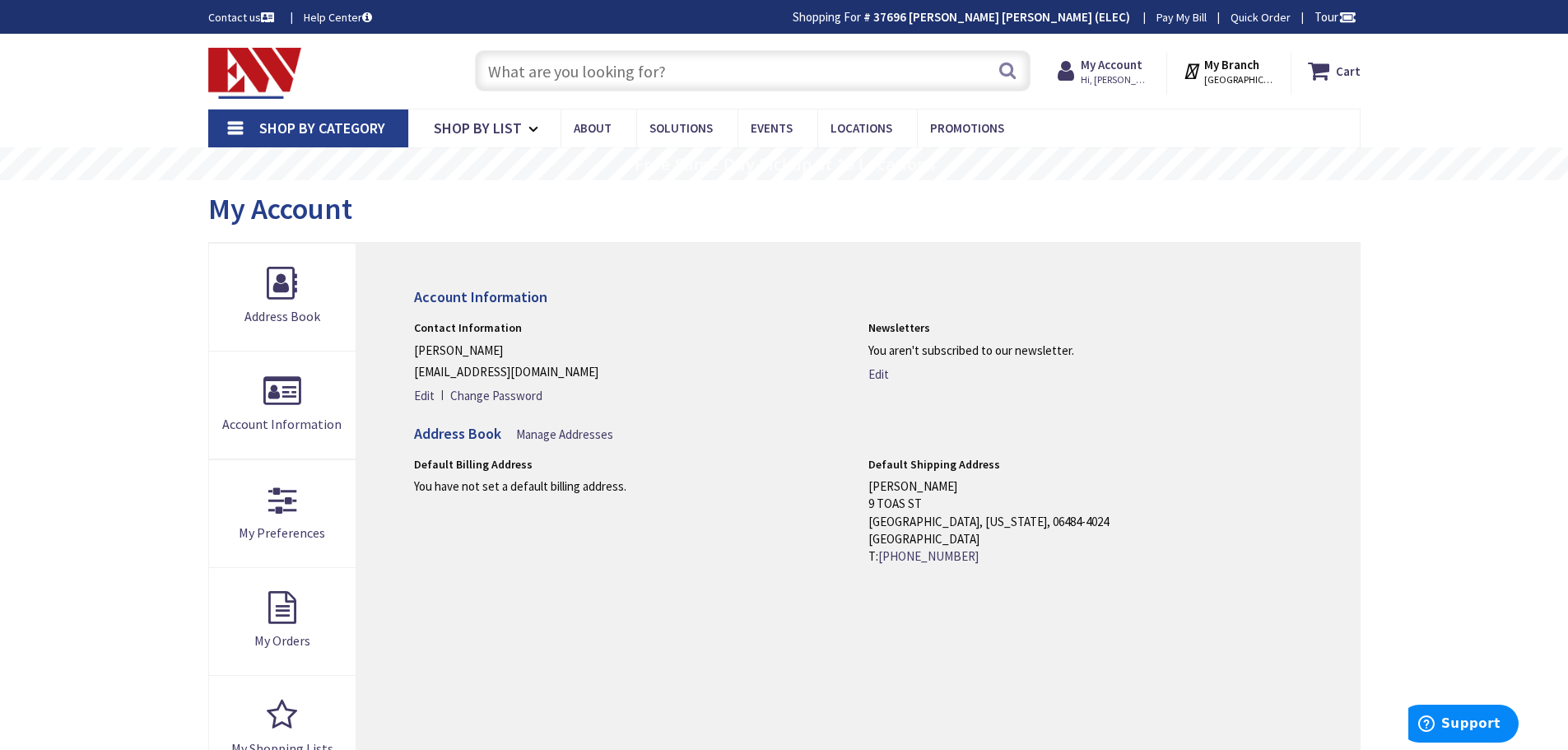
click at [619, 70] on input "text" at bounding box center [752, 71] width 556 height 42
paste input "MM410C"
type input "MM410C"
click at [1004, 72] on button "Search" at bounding box center [1007, 71] width 21 height 37
